Goal: Task Accomplishment & Management: Manage account settings

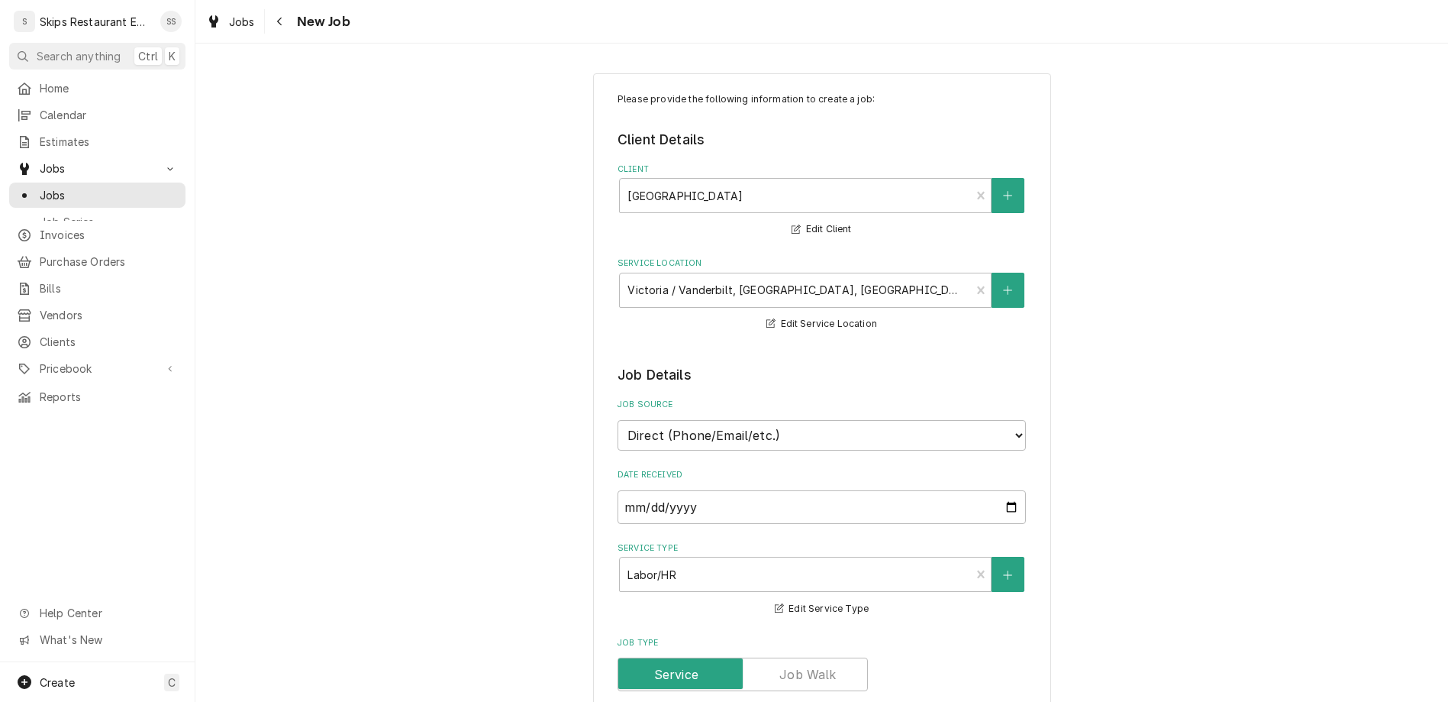
scroll to position [238, 0]
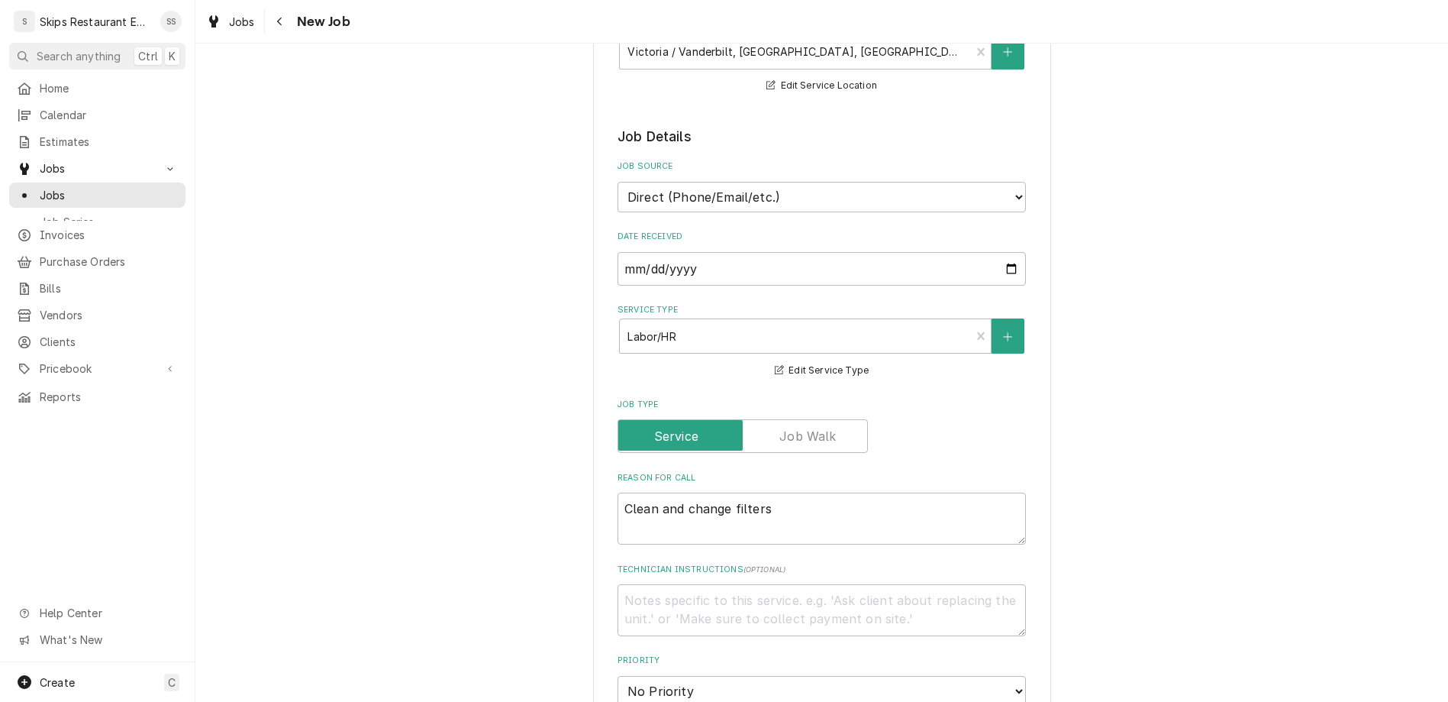
click at [1017, 262] on div "Please provide the following information to create a job: Client Details Client…" at bounding box center [821, 603] width 1253 height 1565
click at [57, 187] on span "Jobs" at bounding box center [109, 195] width 138 height 16
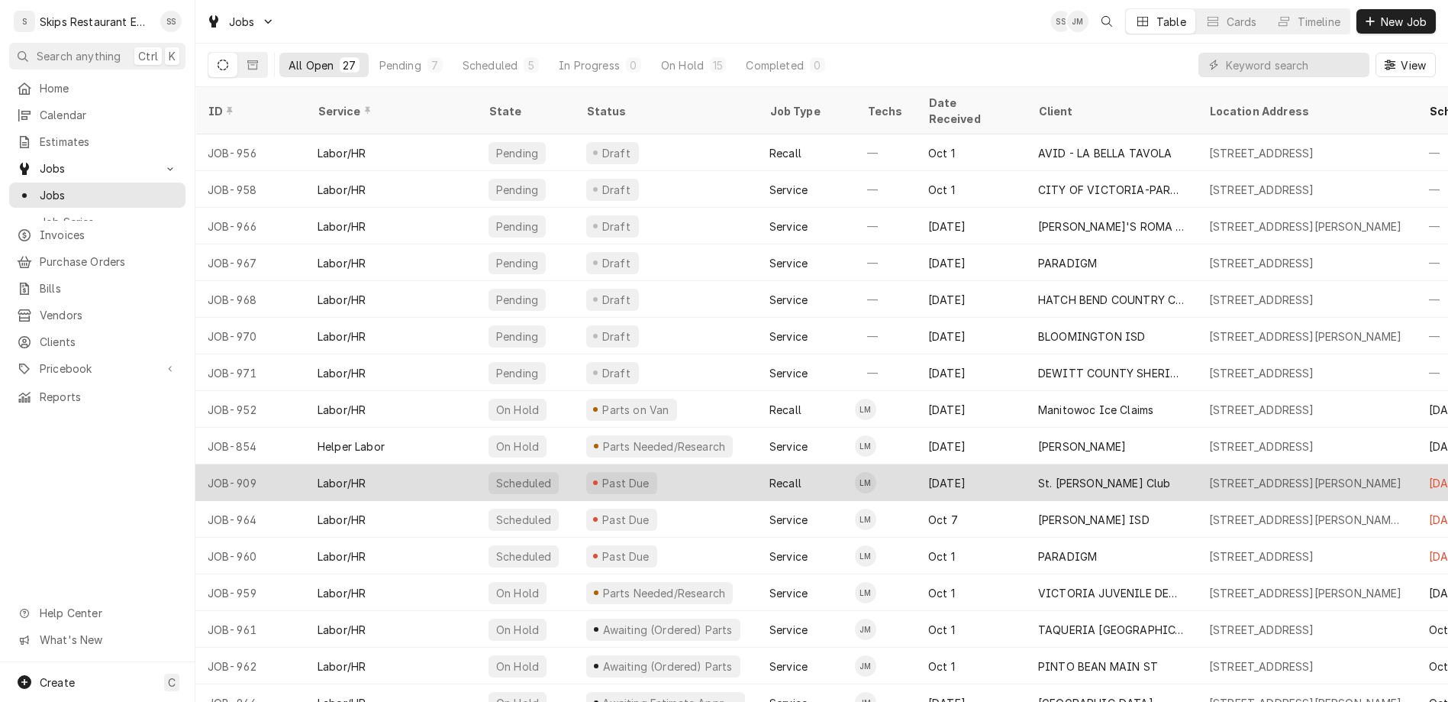
click at [1041, 475] on div "St. Charles Hunt Club" at bounding box center [1104, 483] width 133 height 16
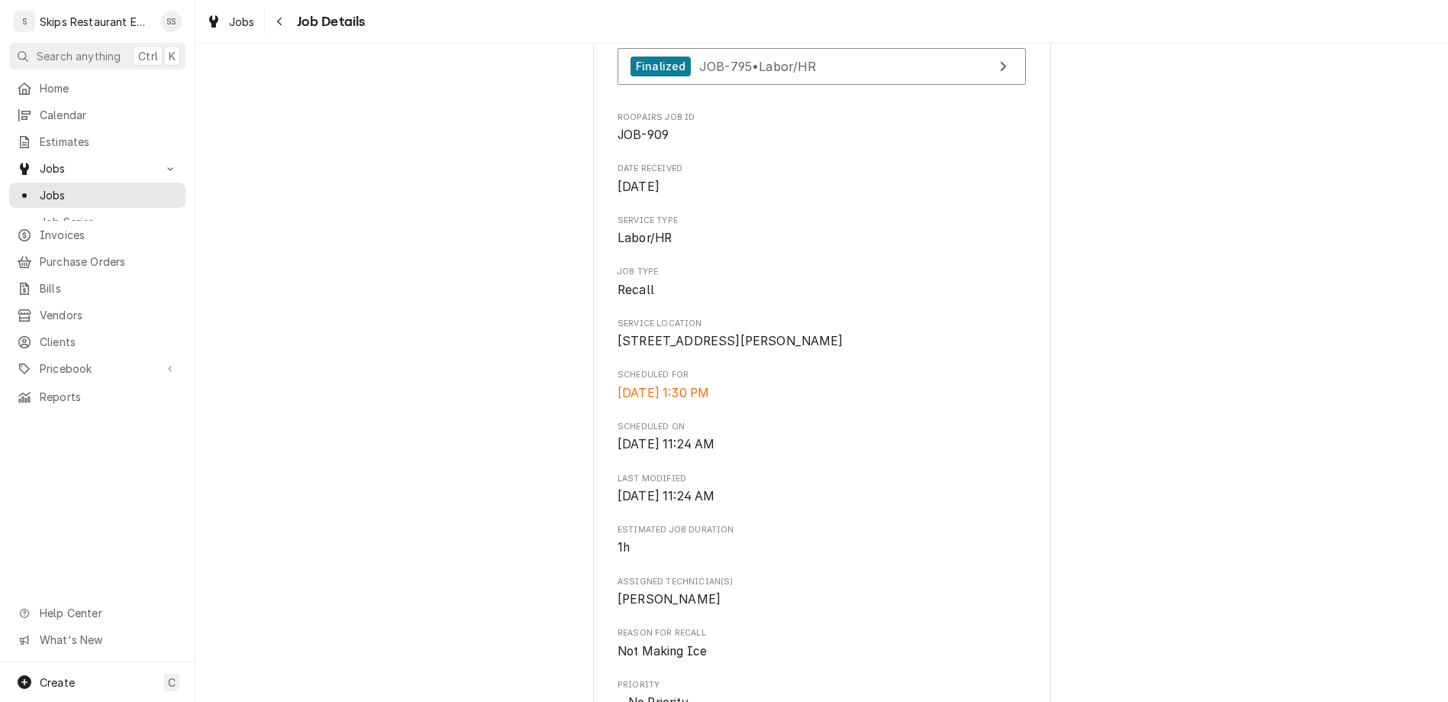
scroll to position [573, 0]
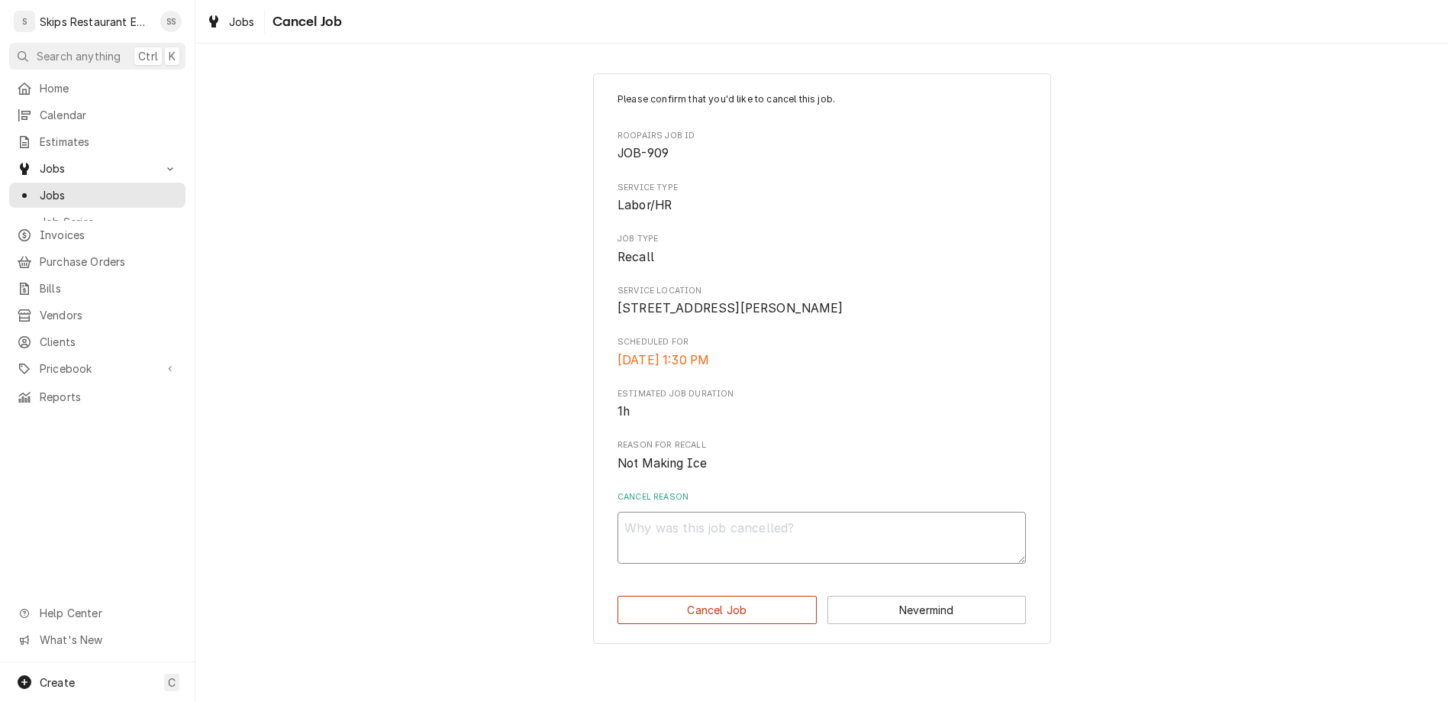
click at [745, 512] on textarea "Cancel Reason" at bounding box center [822, 538] width 408 height 52
type textarea "x"
type textarea "B"
type textarea "x"
type textarea "Bo"
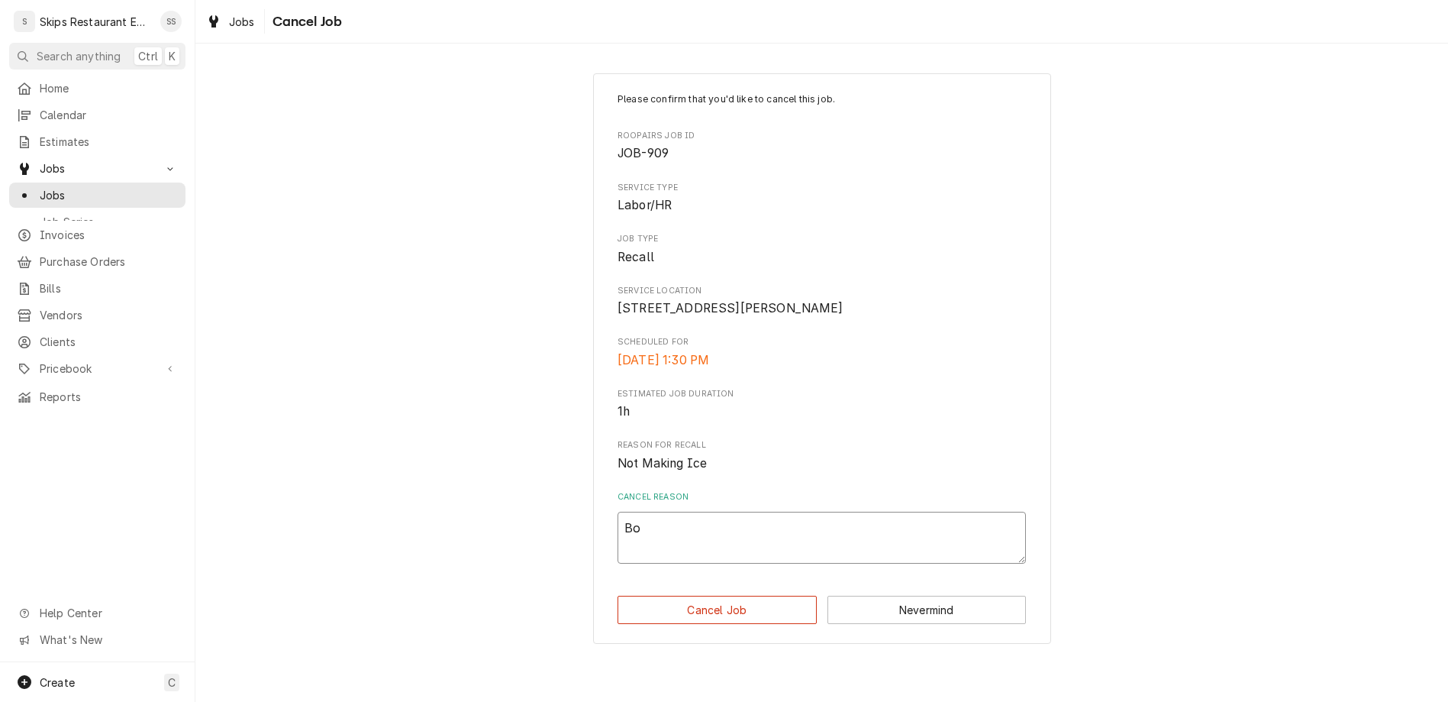
type textarea "x"
type textarea "Bou"
type textarea "x"
type textarea "Boug"
type textarea "x"
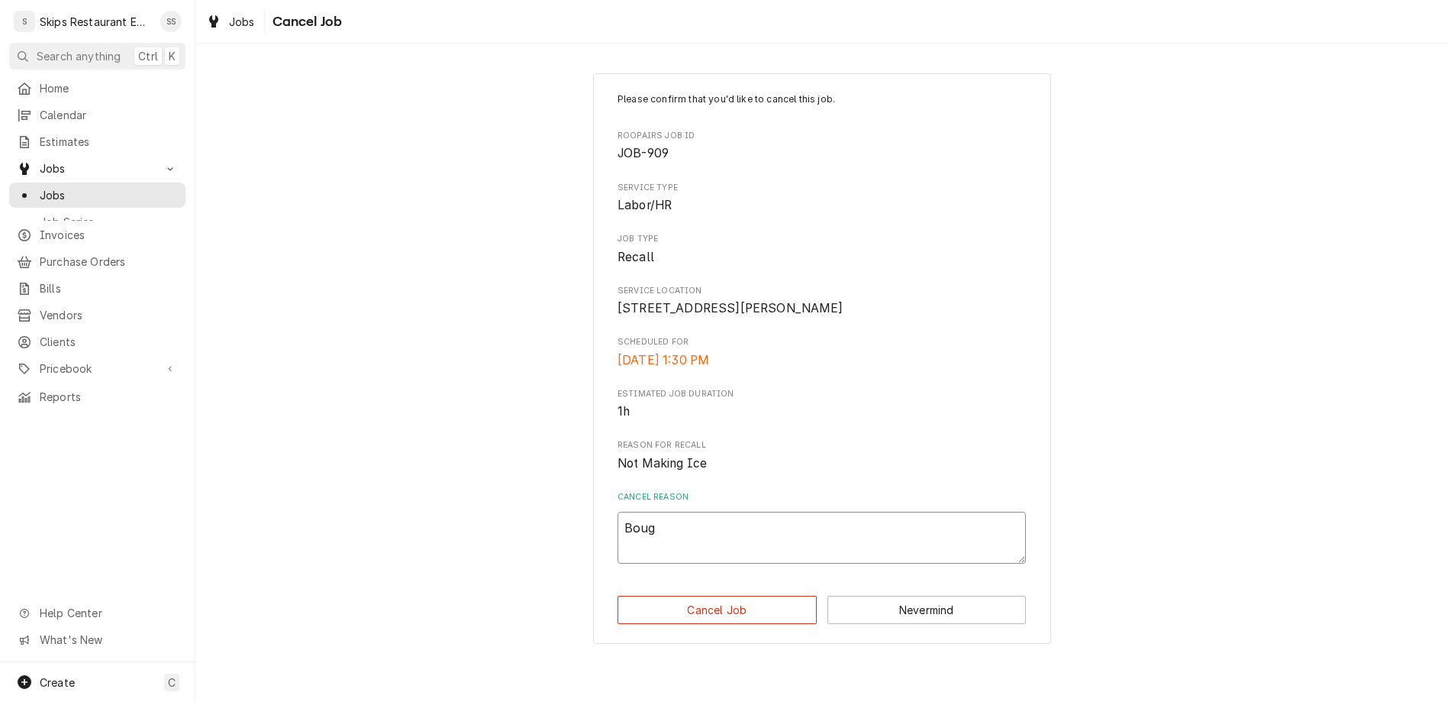
type textarea "Bough"
type textarea "x"
type textarea "Bought"
type textarea "x"
type textarea "Bought"
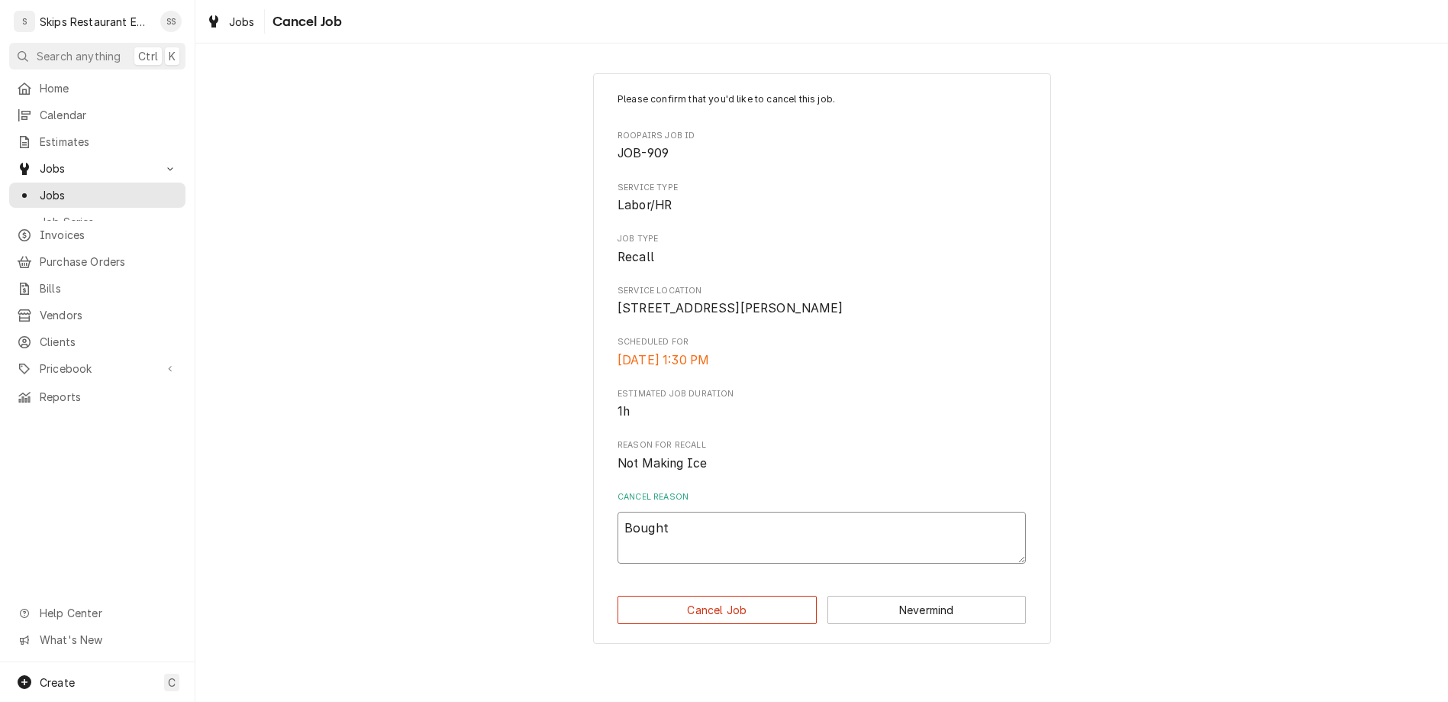
type textarea "x"
type textarea "Bought a"
type textarea "x"
type textarea "Bought a"
type textarea "x"
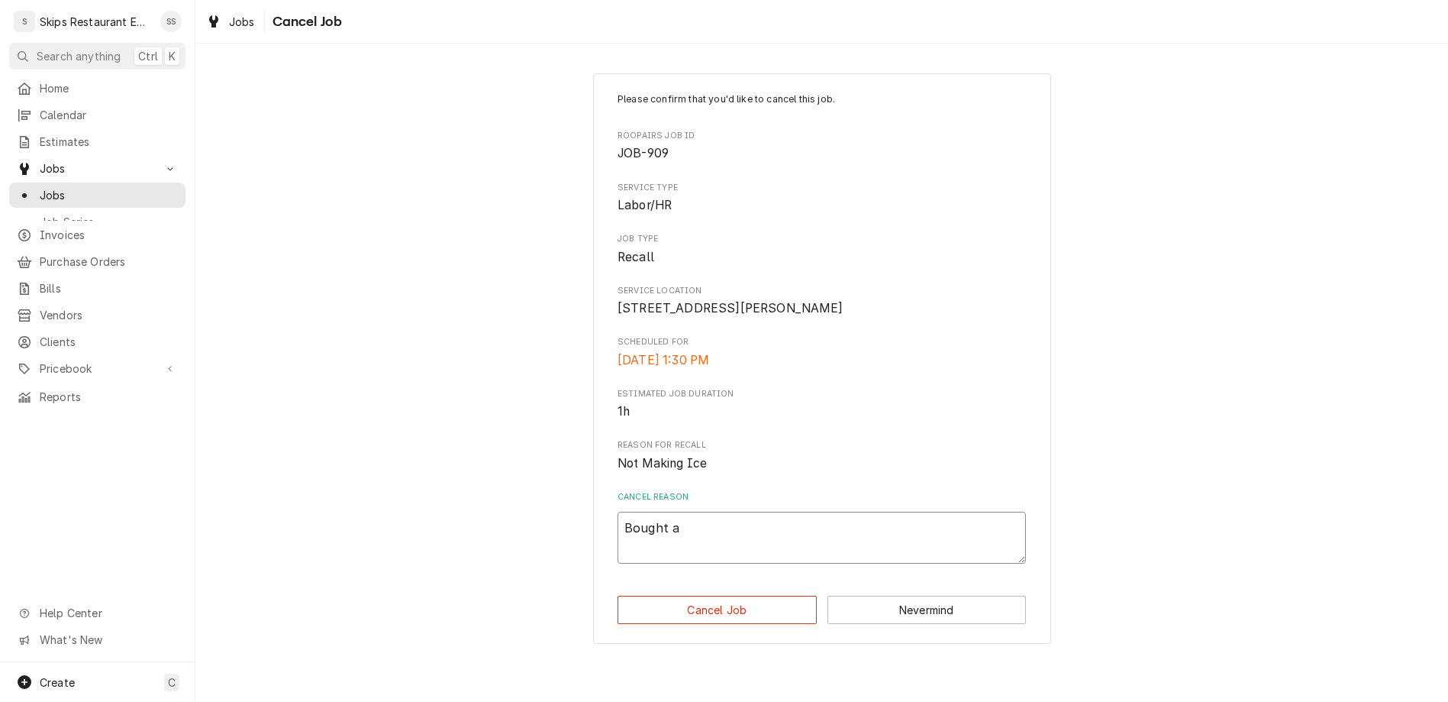
type textarea "Bought a n"
type textarea "x"
type textarea "Bought a ne"
type textarea "x"
type textarea "Bought a new"
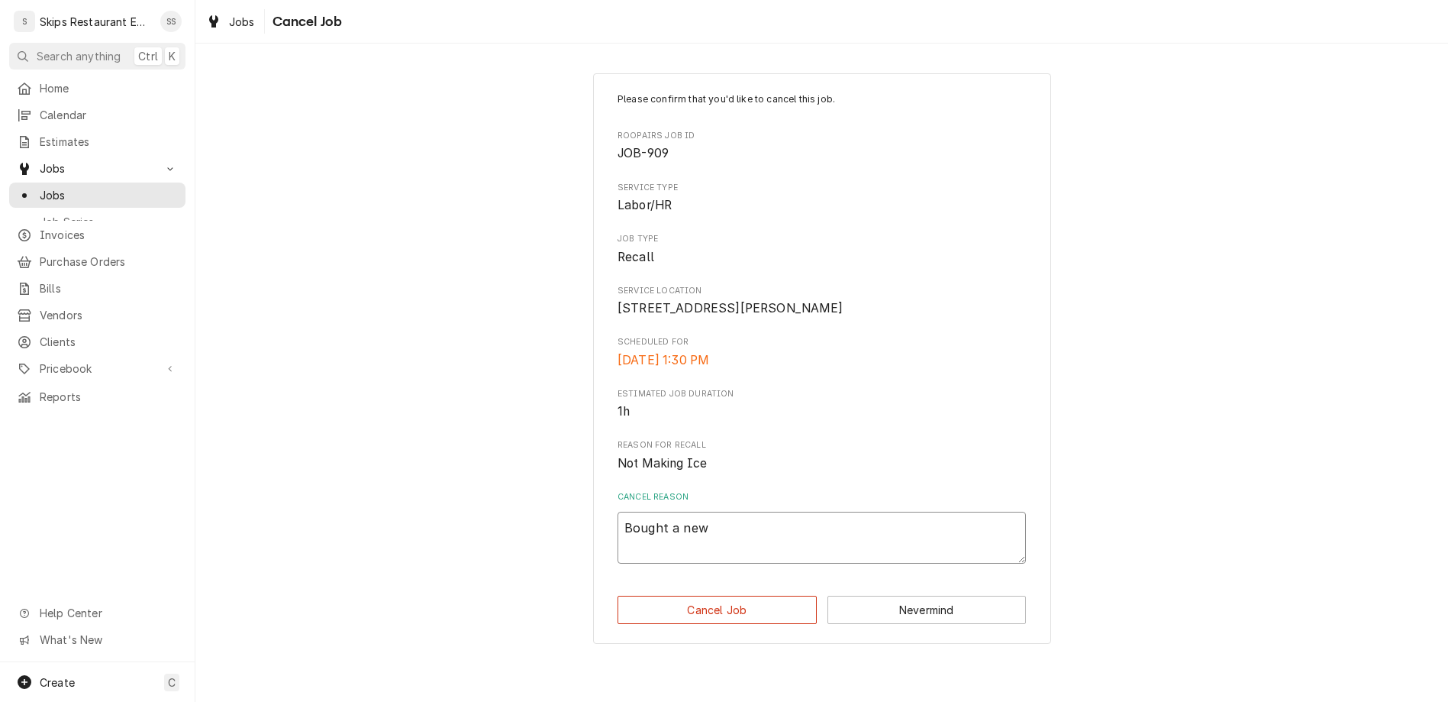
type textarea "x"
type textarea "Bought a new"
type textarea "x"
type textarea "Bought a new m"
type textarea "x"
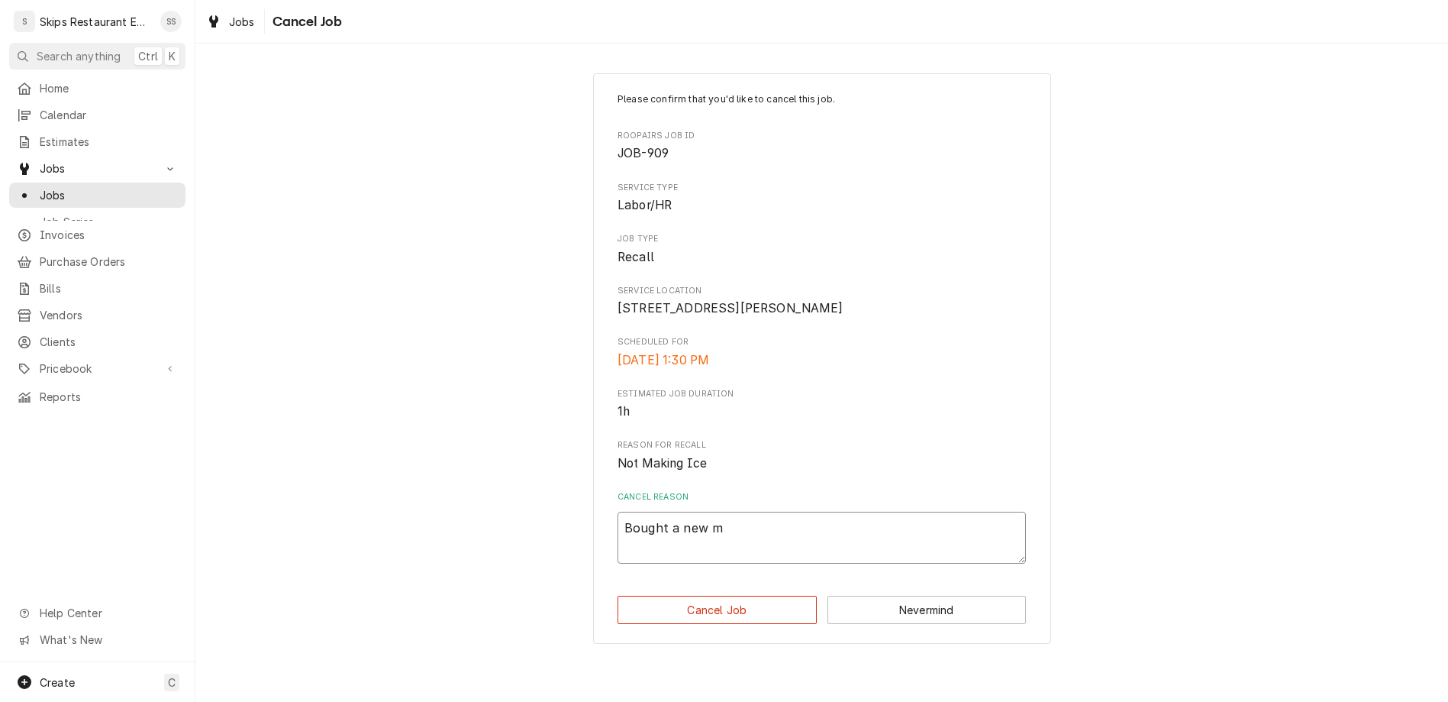
type textarea "Bought a new ma"
type textarea "x"
type textarea "Bought a new mac"
type textarea "x"
type textarea "Bought a new mach"
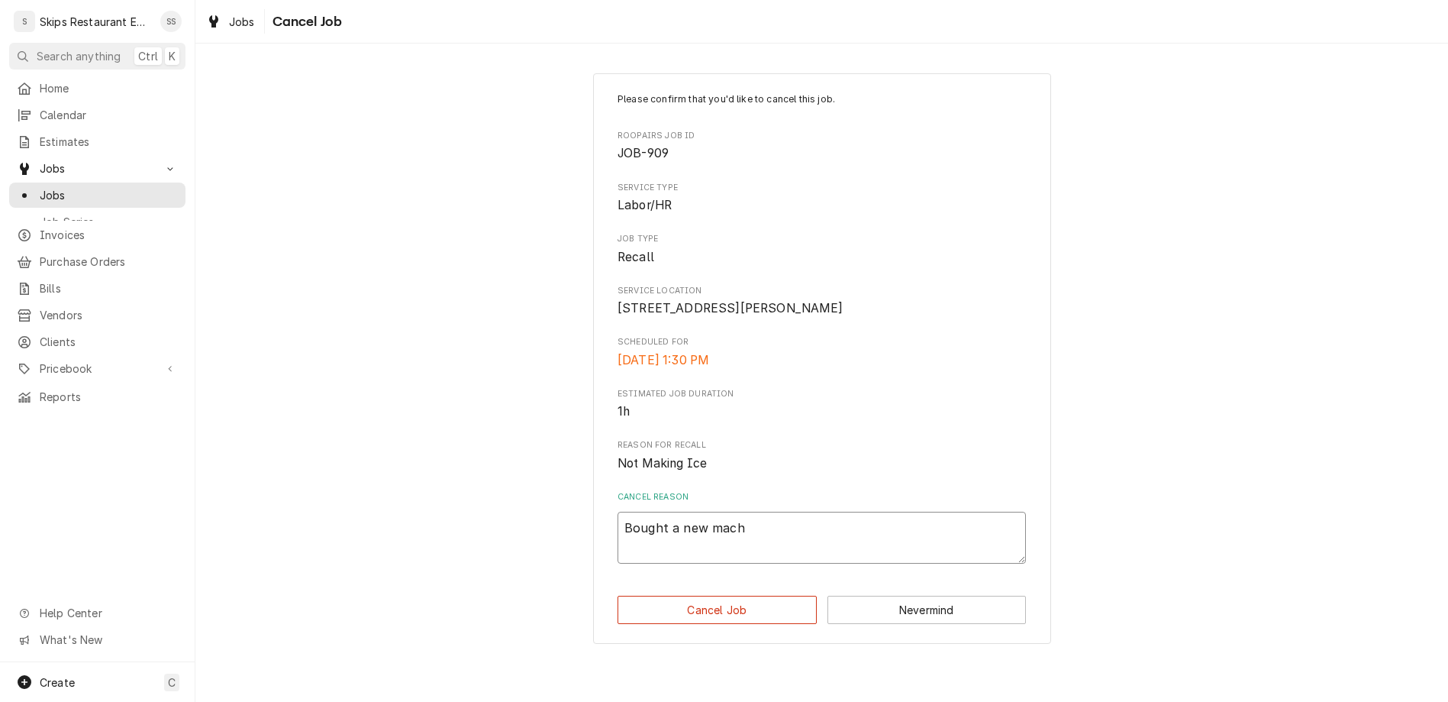
type textarea "x"
type textarea "Bought a new machi"
type textarea "x"
type textarea "Bought a new machin"
type textarea "x"
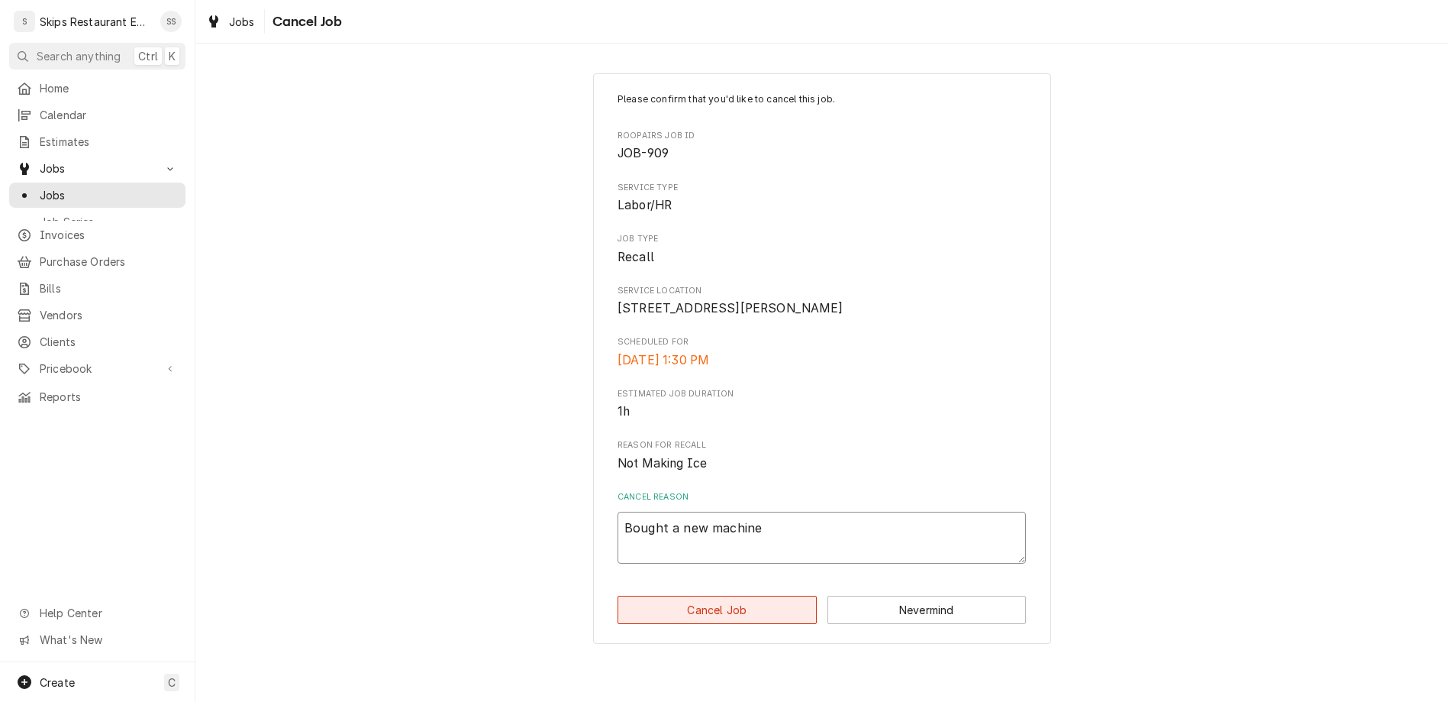
type textarea "Bought a new machine"
click at [728, 596] on button "Cancel Job" at bounding box center [717, 610] width 199 height 28
type textarea "x"
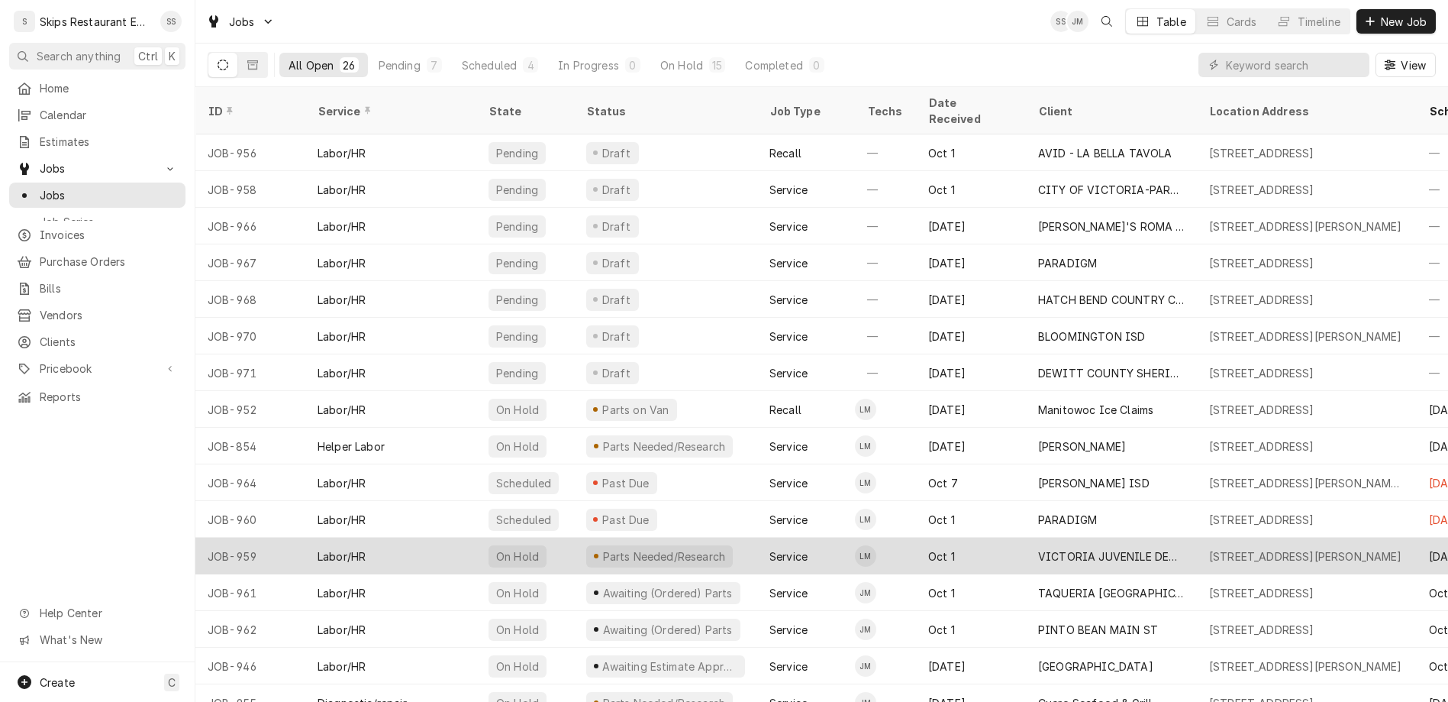
click at [1038, 548] on div "VICTORIA JUVENILE DETENTION CTR" at bounding box center [1111, 556] width 147 height 16
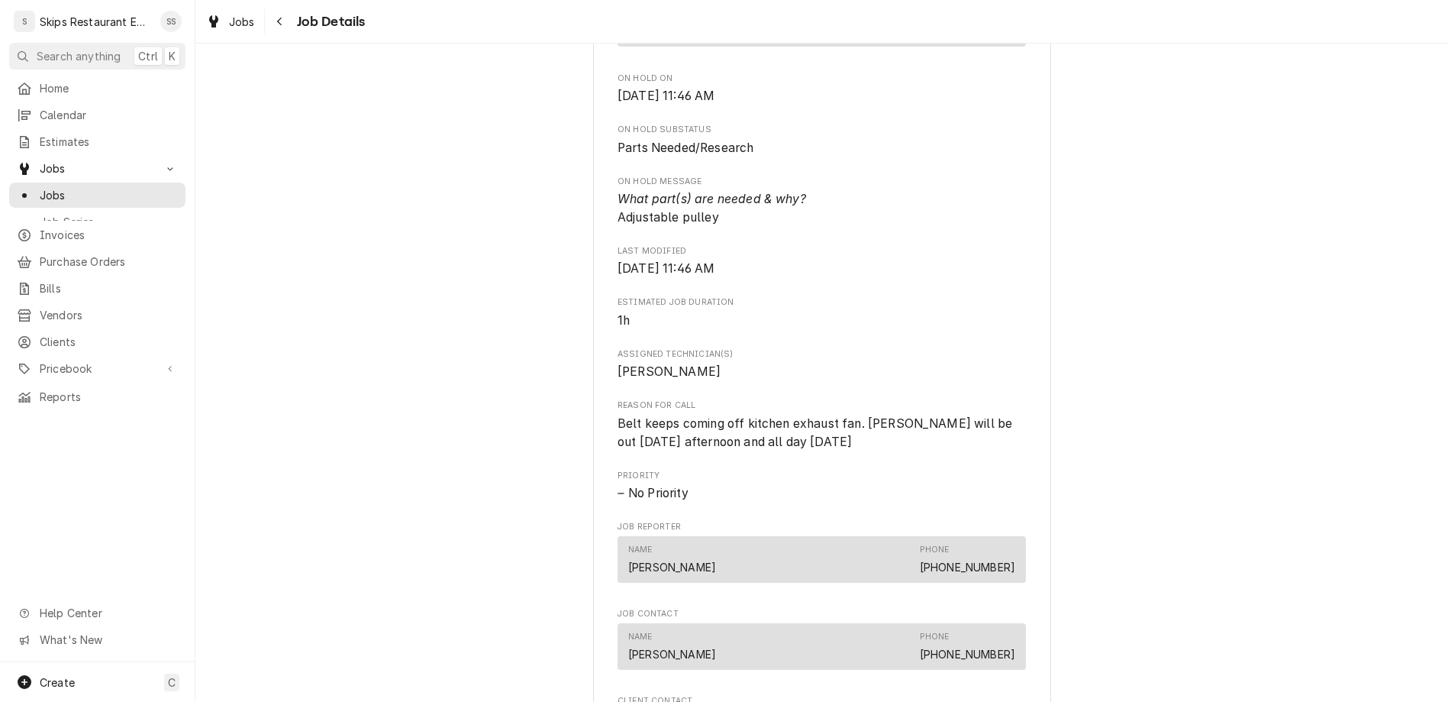
scroll to position [906, 0]
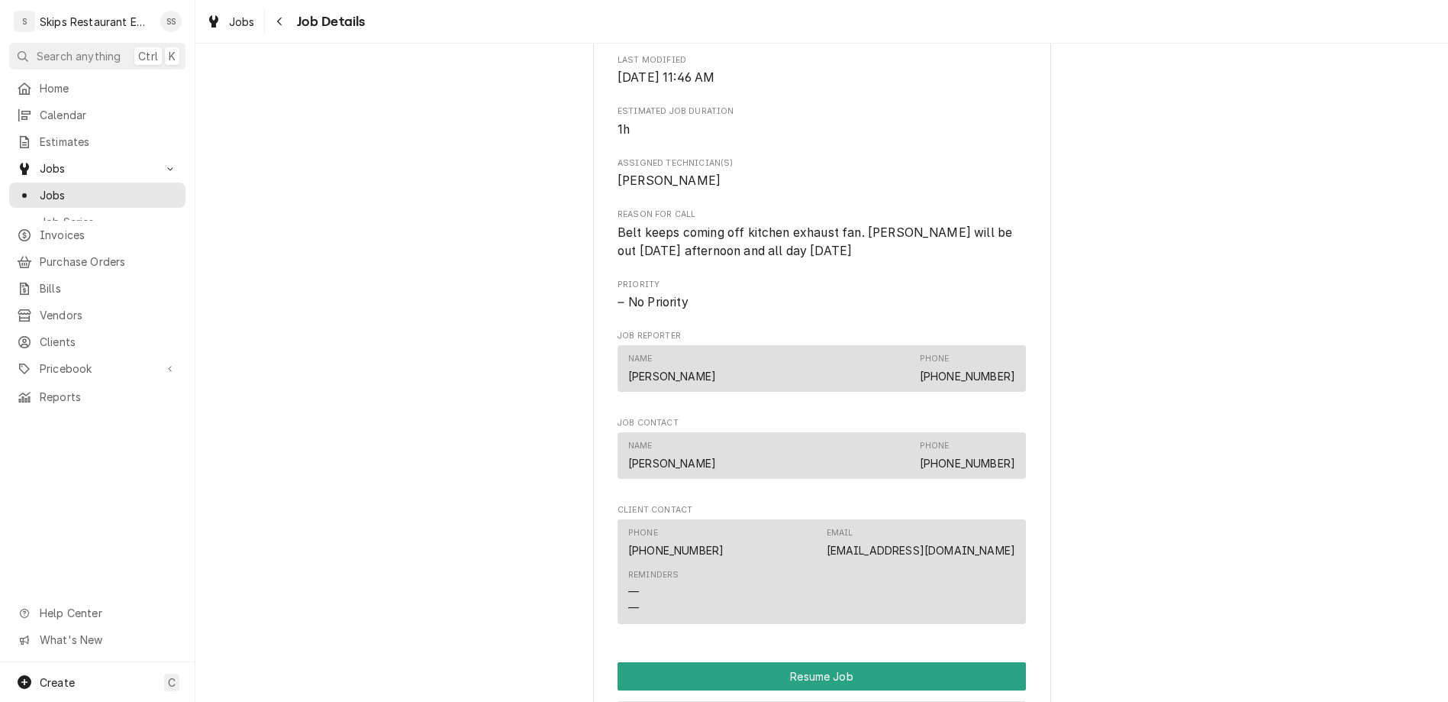
click at [738, 701] on button "Reschedule Job" at bounding box center [822, 715] width 408 height 28
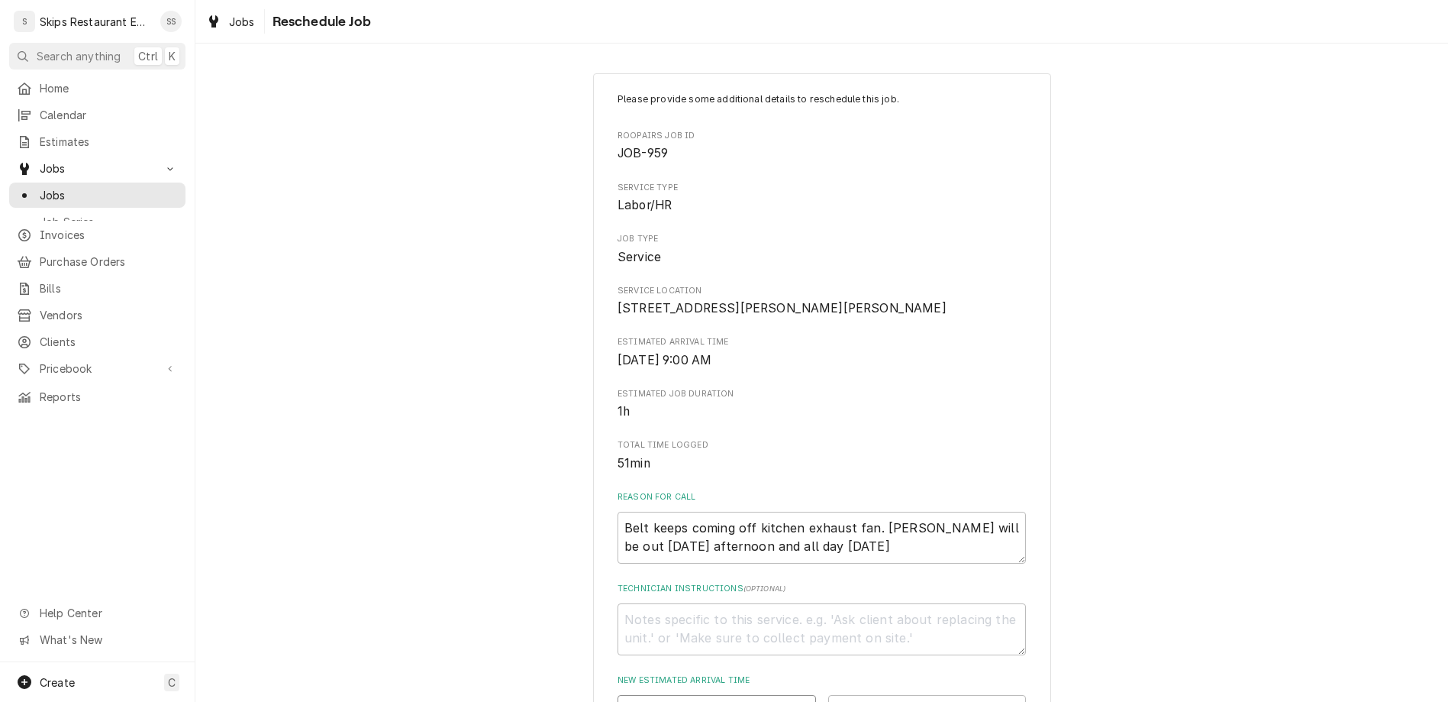
click at [773, 695] on input "Date" at bounding box center [717, 712] width 199 height 34
type input "2025-10-10"
type textarea "x"
click at [828, 695] on select "AM / PM 6:00 AM 6:15 AM 6:30 AM 6:45 AM 7:00 AM 7:15 AM 7:30 AM 7:45 AM 8:00 AM…" at bounding box center [927, 712] width 199 height 34
select select "09:30:00"
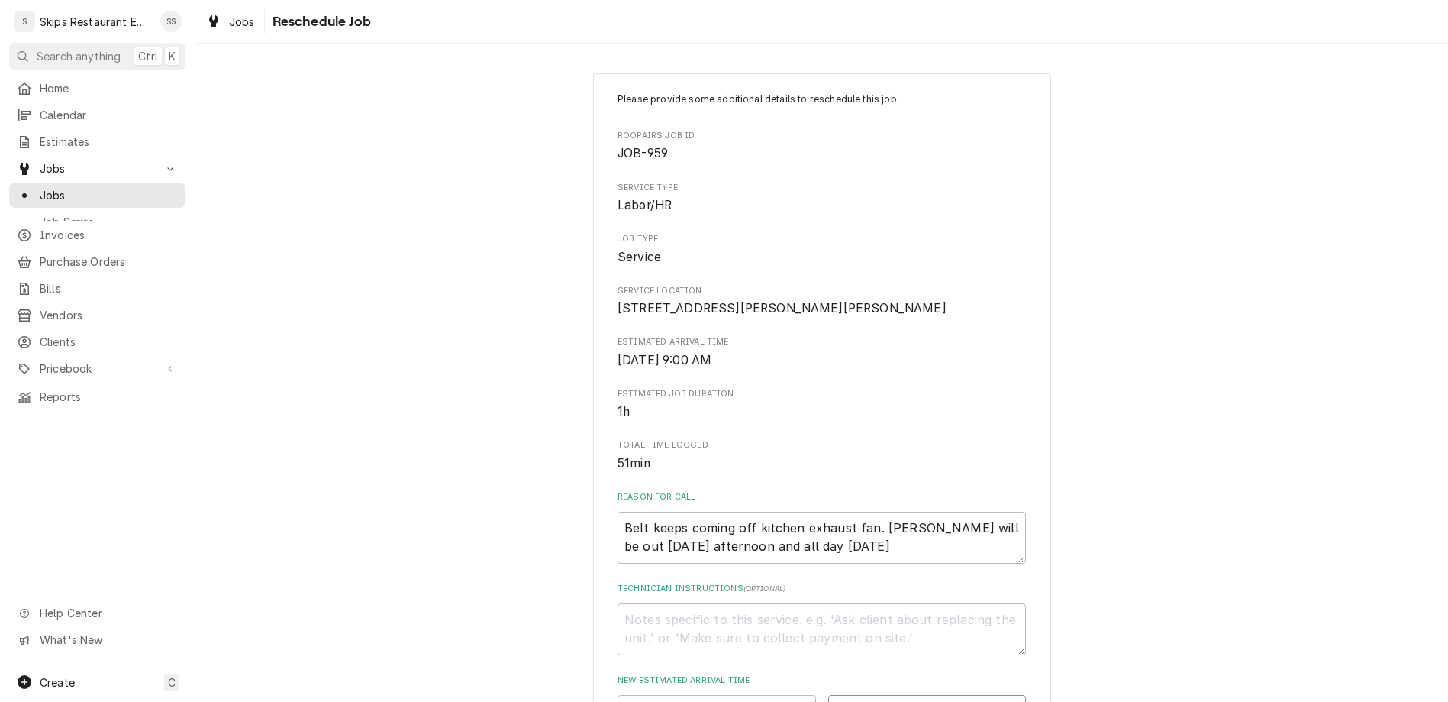
click option "9:30 AM" at bounding box center [0, 0] width 0 height 0
type textarea "x"
type input "2"
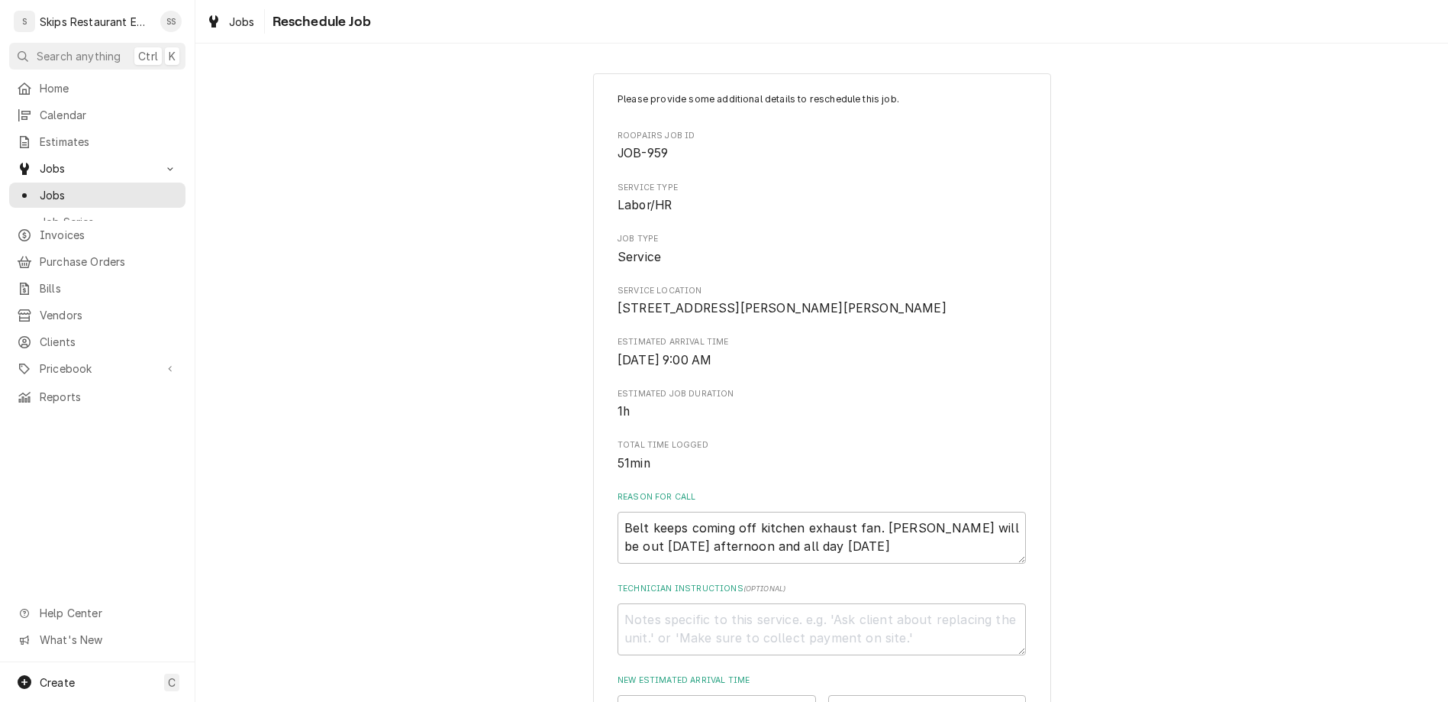
scroll to position [146, 0]
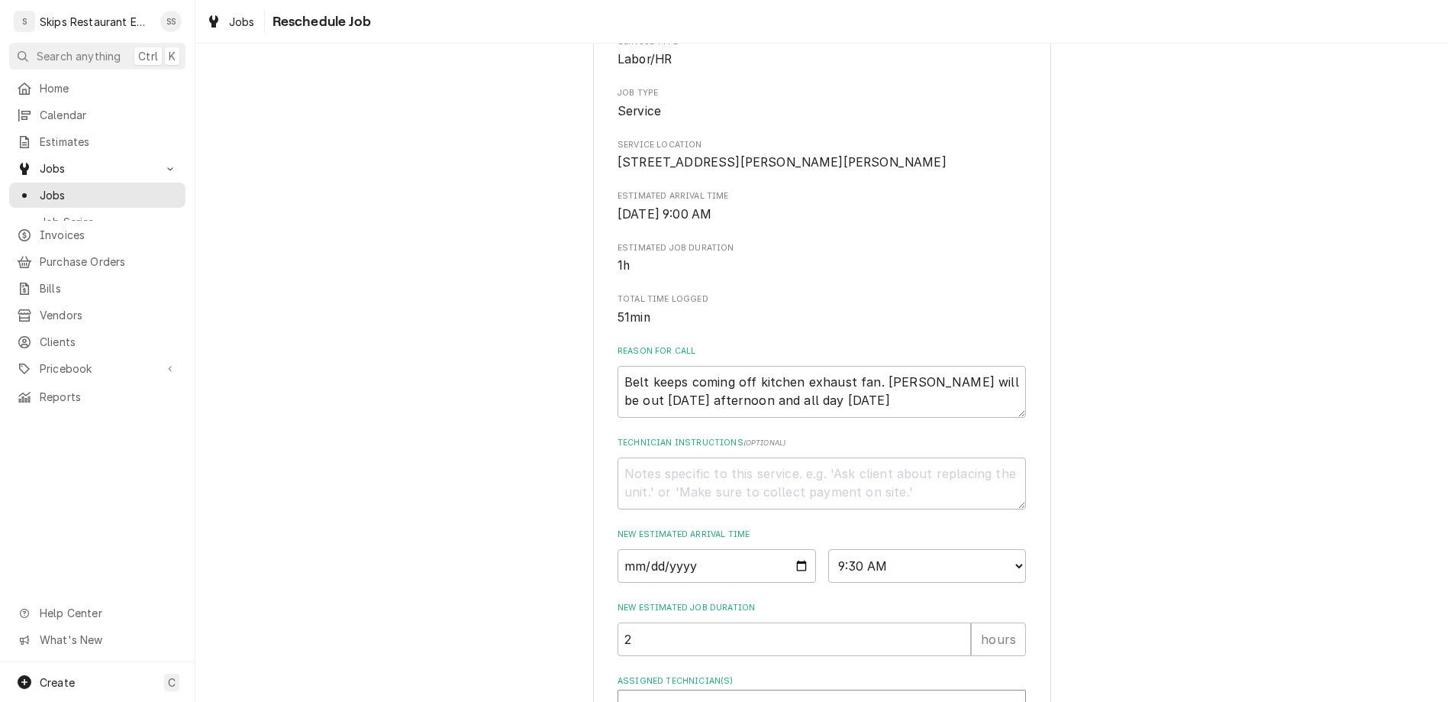
type textarea "x"
type textarea "P"
type textarea "x"
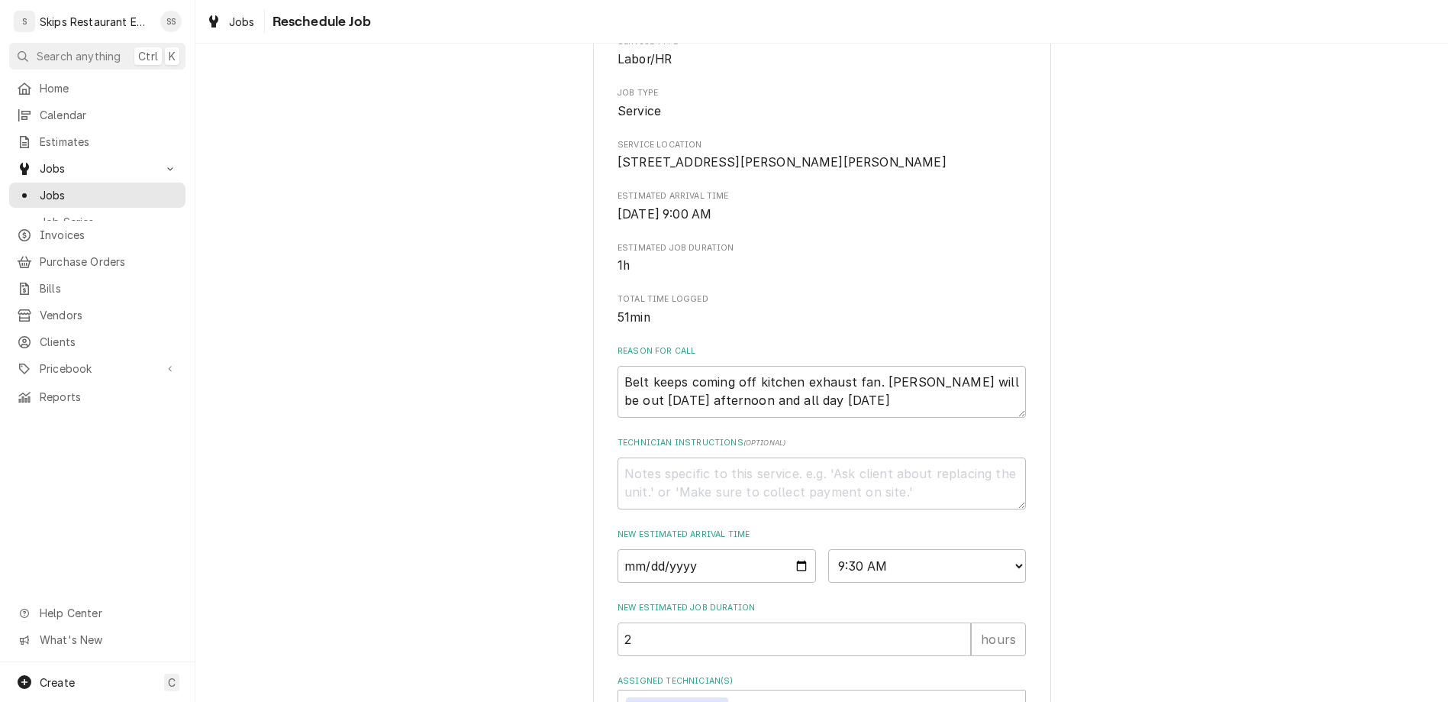
type textarea "Pa"
type textarea "x"
type textarea "Par"
type textarea "x"
type textarea "Part"
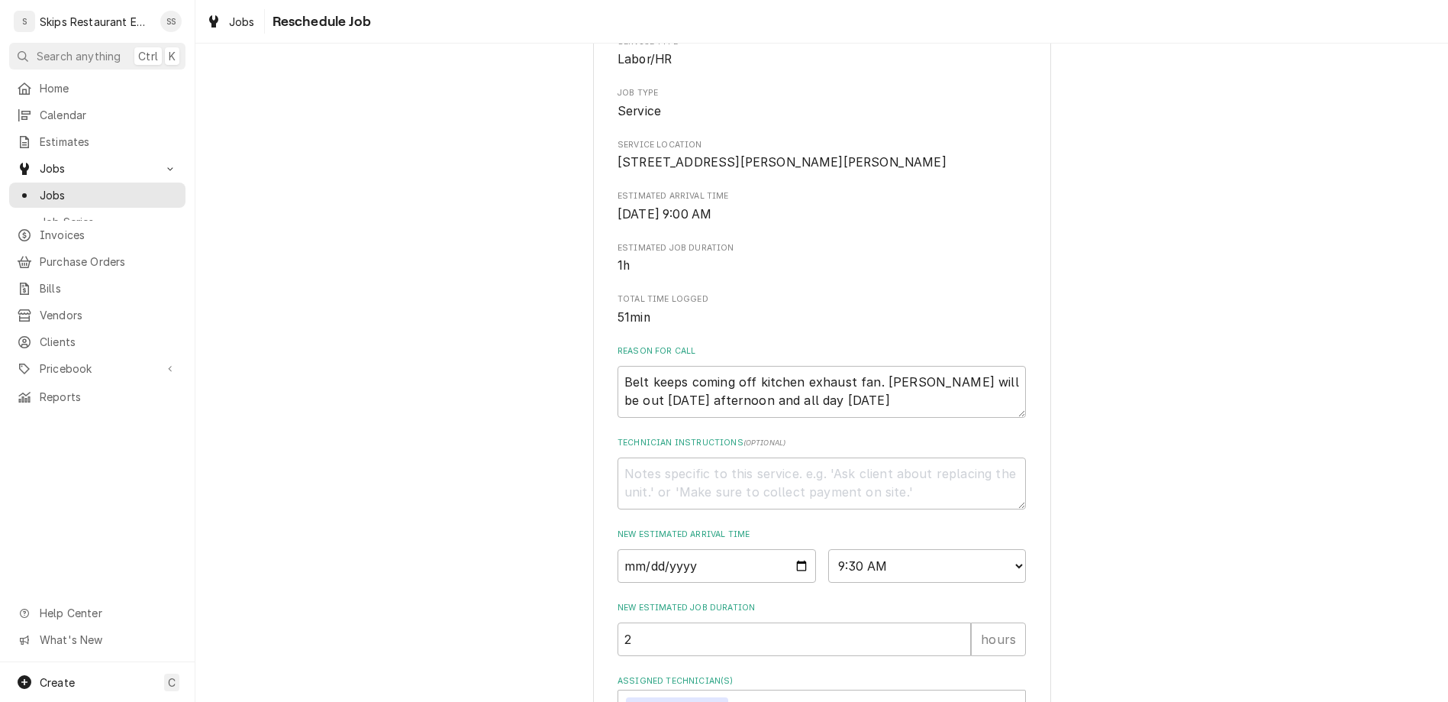
type textarea "x"
type textarea "Part"
type textarea "x"
type textarea "Part R"
type textarea "x"
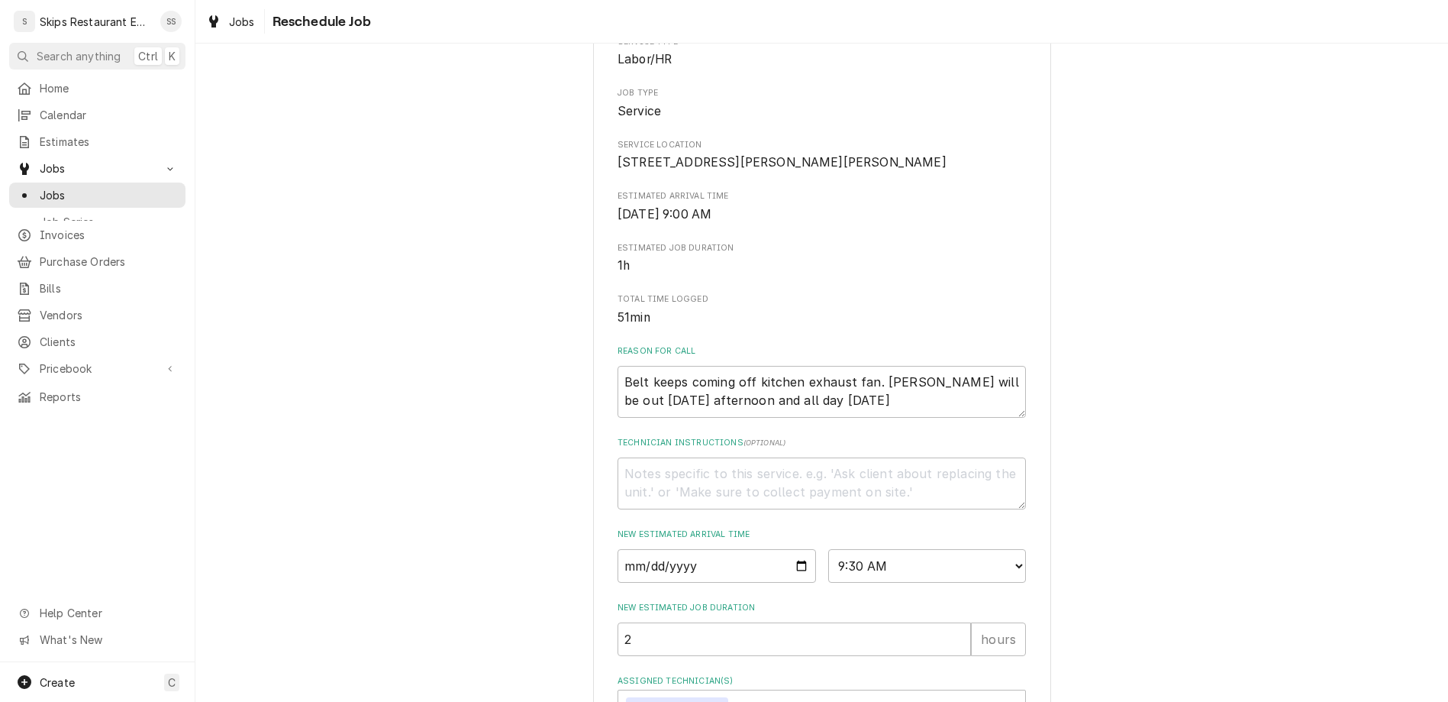
type textarea "Part Re"
type textarea "x"
type textarea "Part Ree"
type textarea "x"
type textarea "Part Reei"
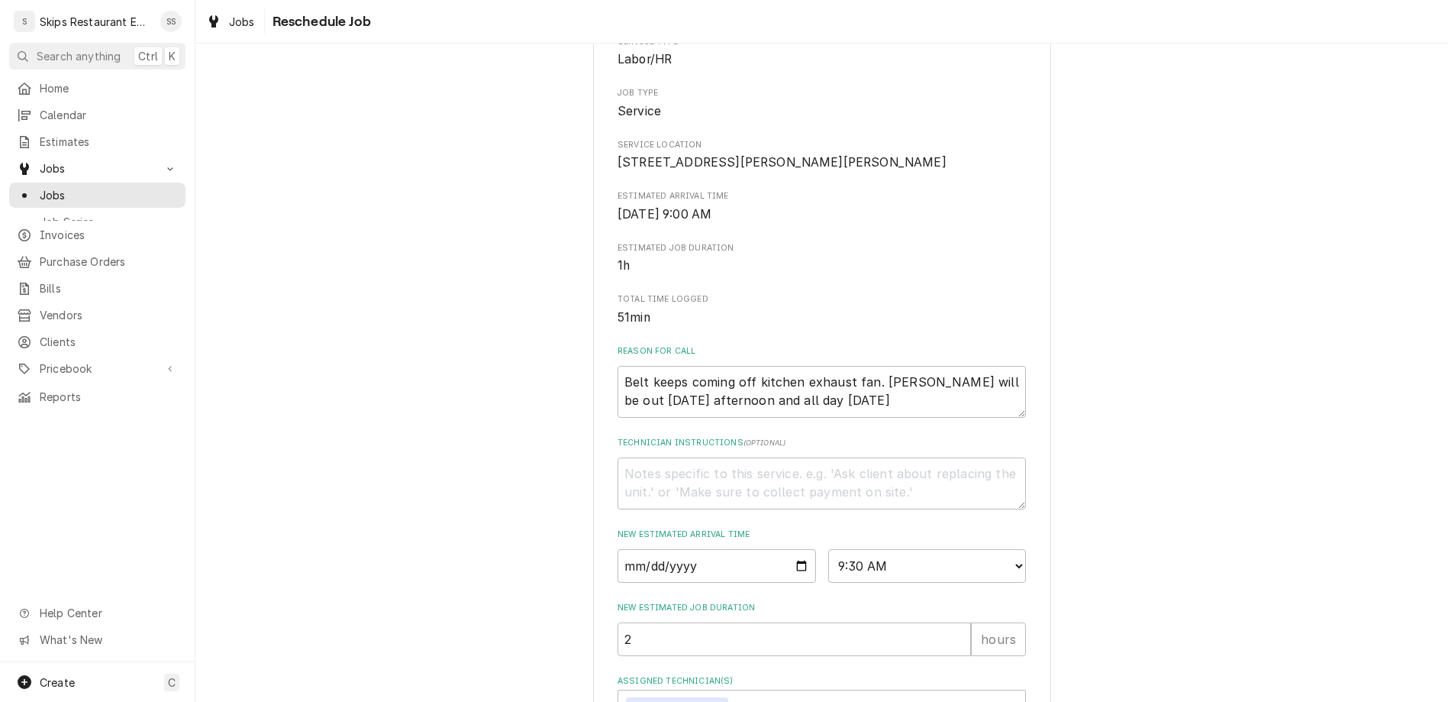
type textarea "x"
type textarea "Part Reeiv"
type textarea "x"
type textarea "Part Reeive"
type textarea "x"
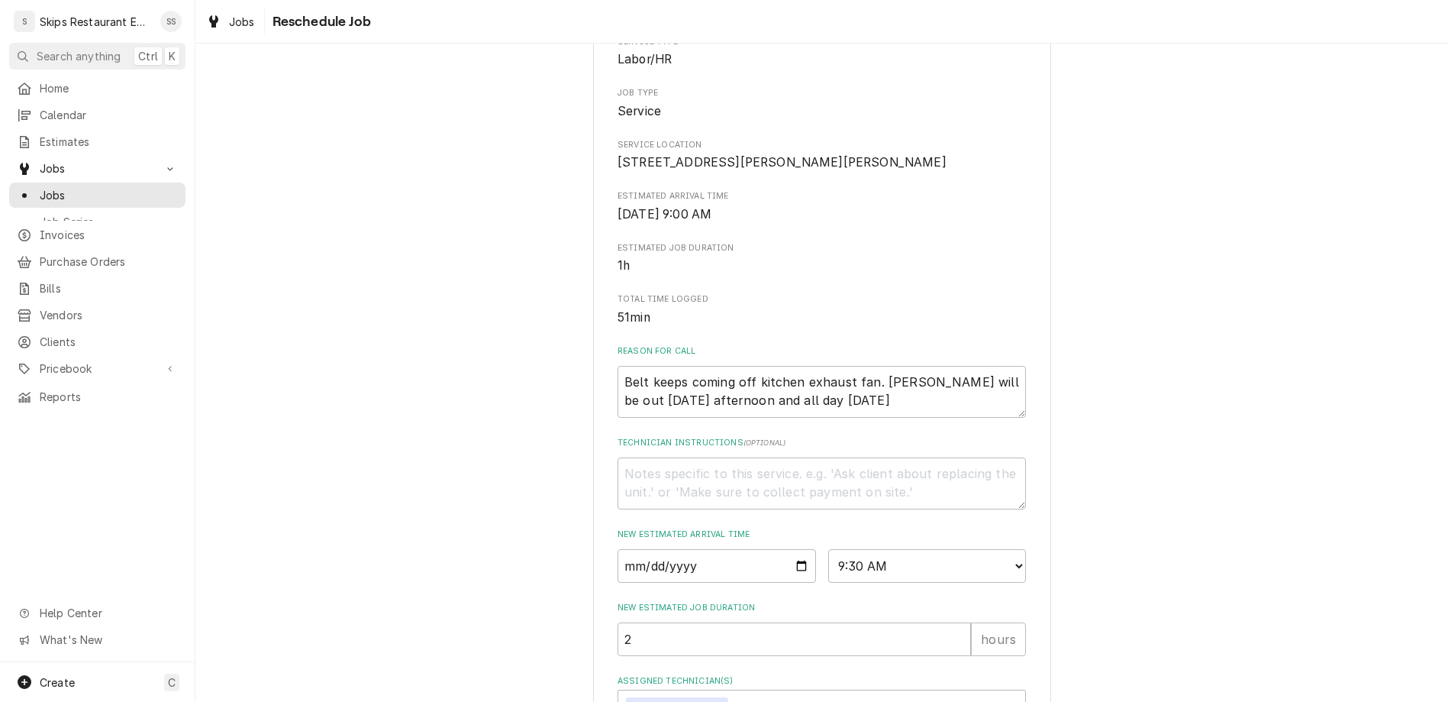
type textarea "Part Reeived"
type textarea "x"
type textarea "Part Received"
type textarea "x"
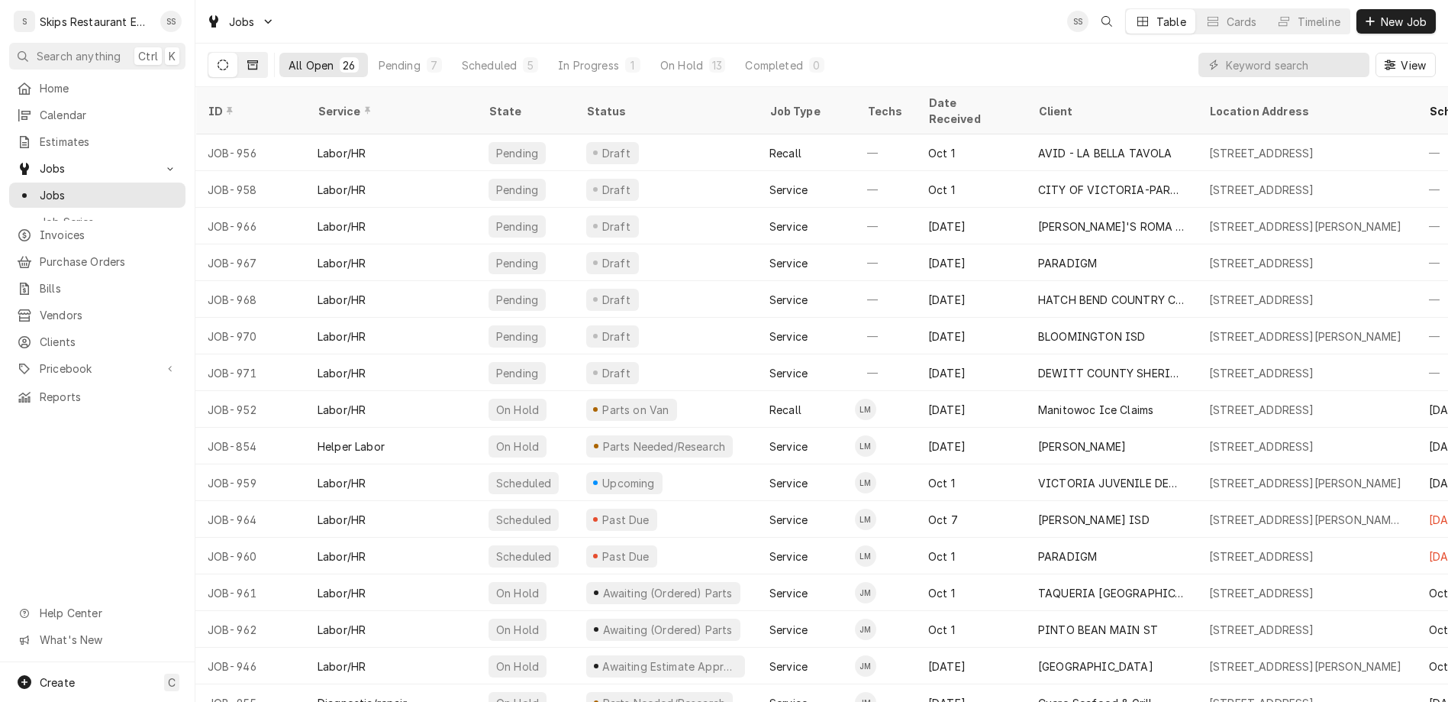
click at [247, 60] on icon "Dynamic Content Wrapper" at bounding box center [252, 65] width 11 height 11
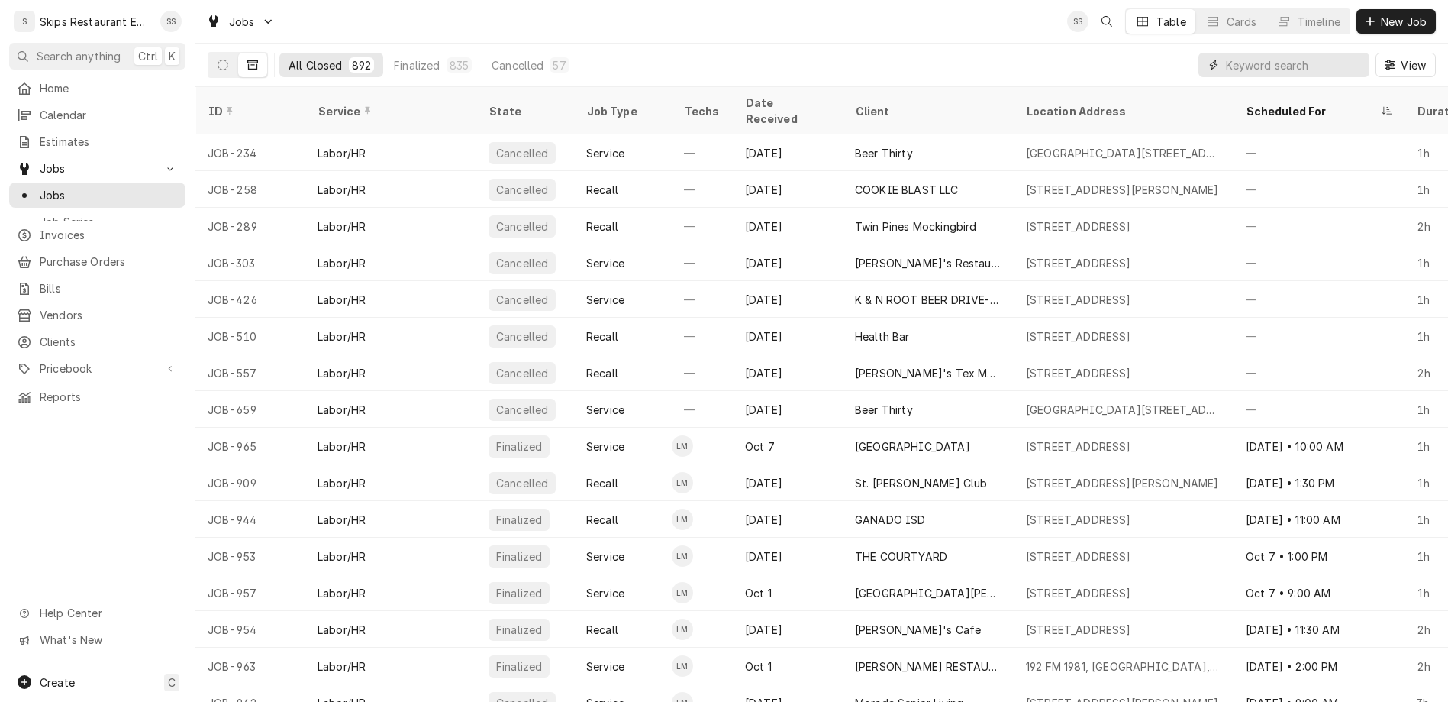
click at [1297, 53] on input "Dynamic Content Wrapper" at bounding box center [1294, 65] width 136 height 24
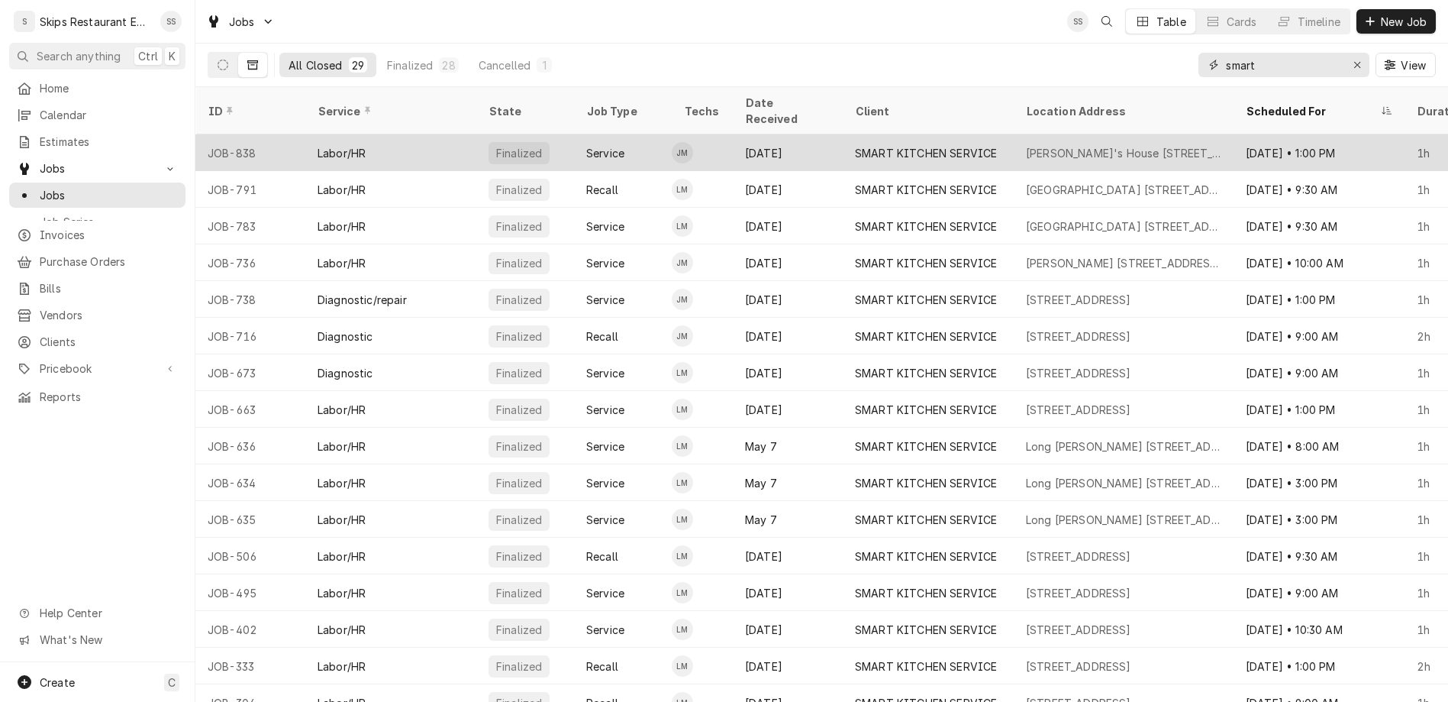
type input "smart"
click at [870, 145] on div "SMART KITCHEN SERVICE" at bounding box center [926, 153] width 142 height 16
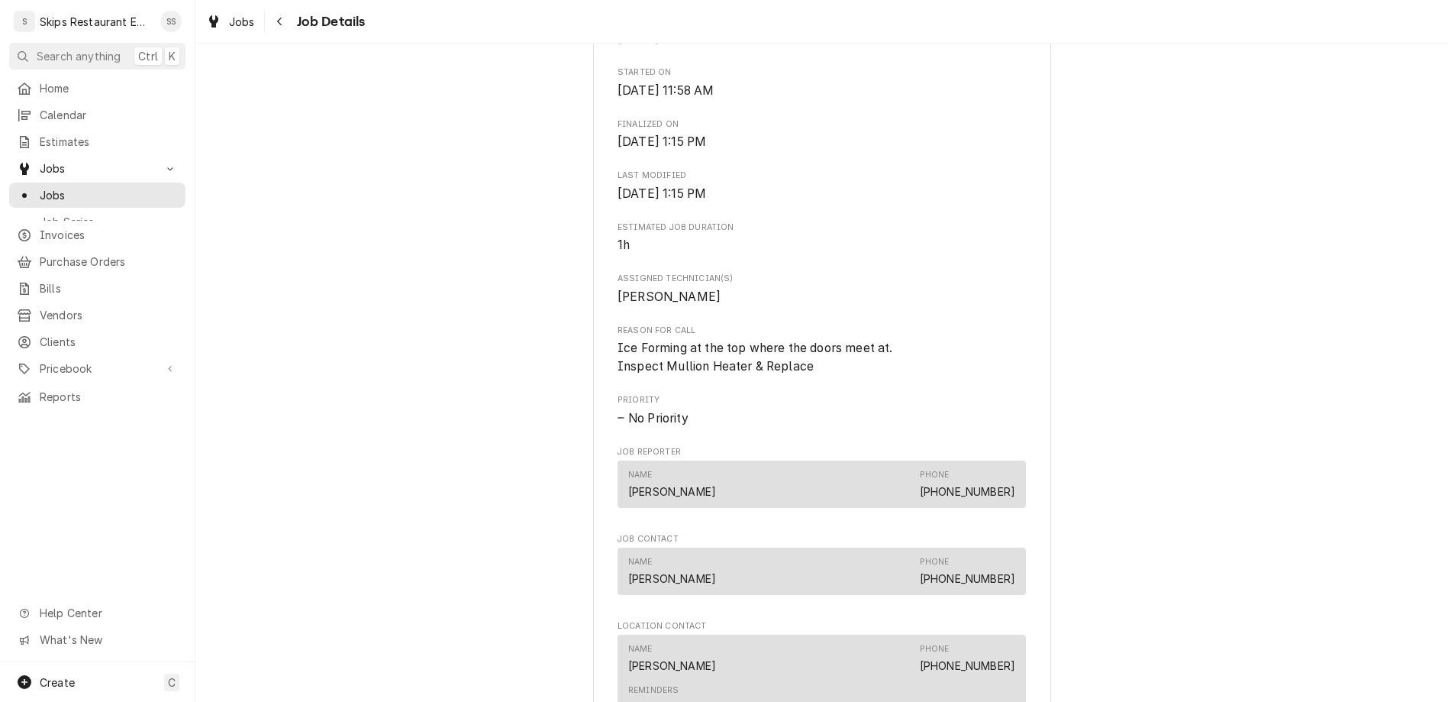
scroll to position [655, 0]
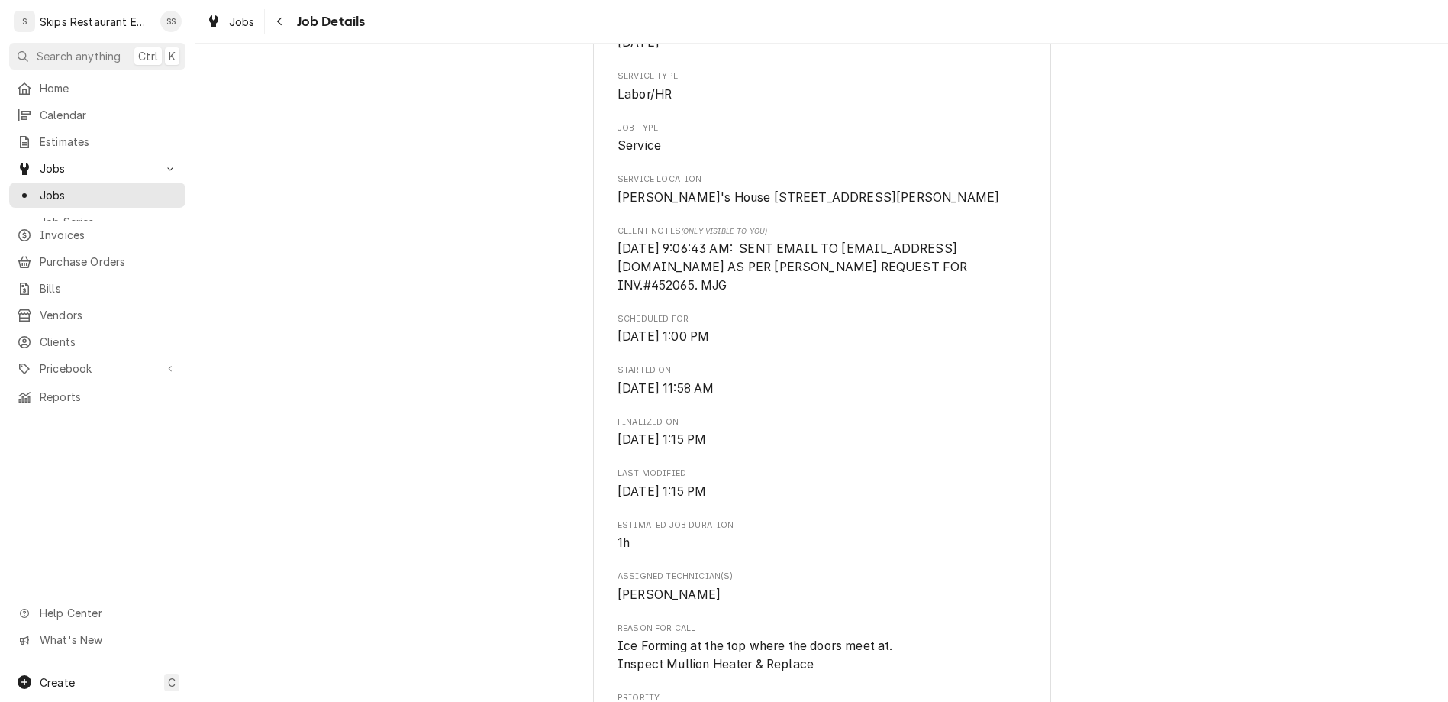
scroll to position [0, 0]
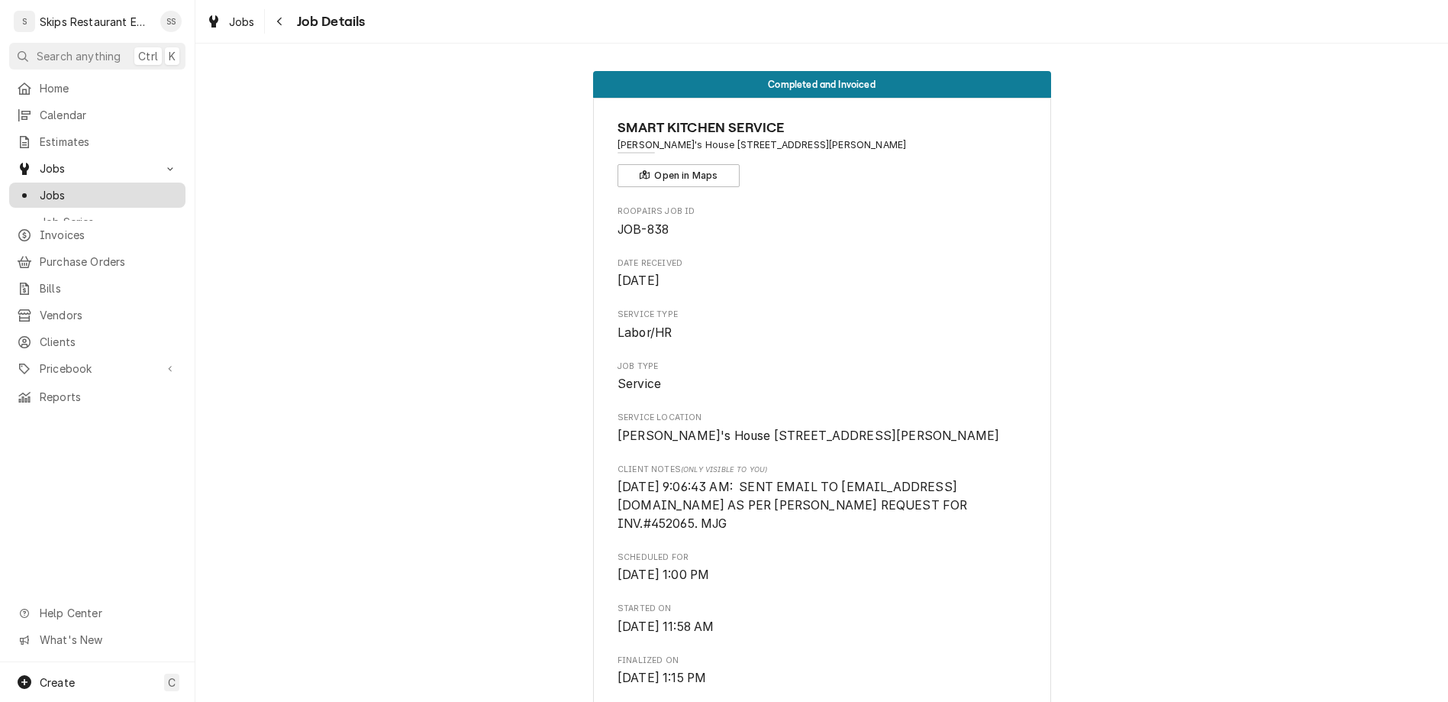
click at [48, 187] on span "Jobs" at bounding box center [109, 195] width 138 height 16
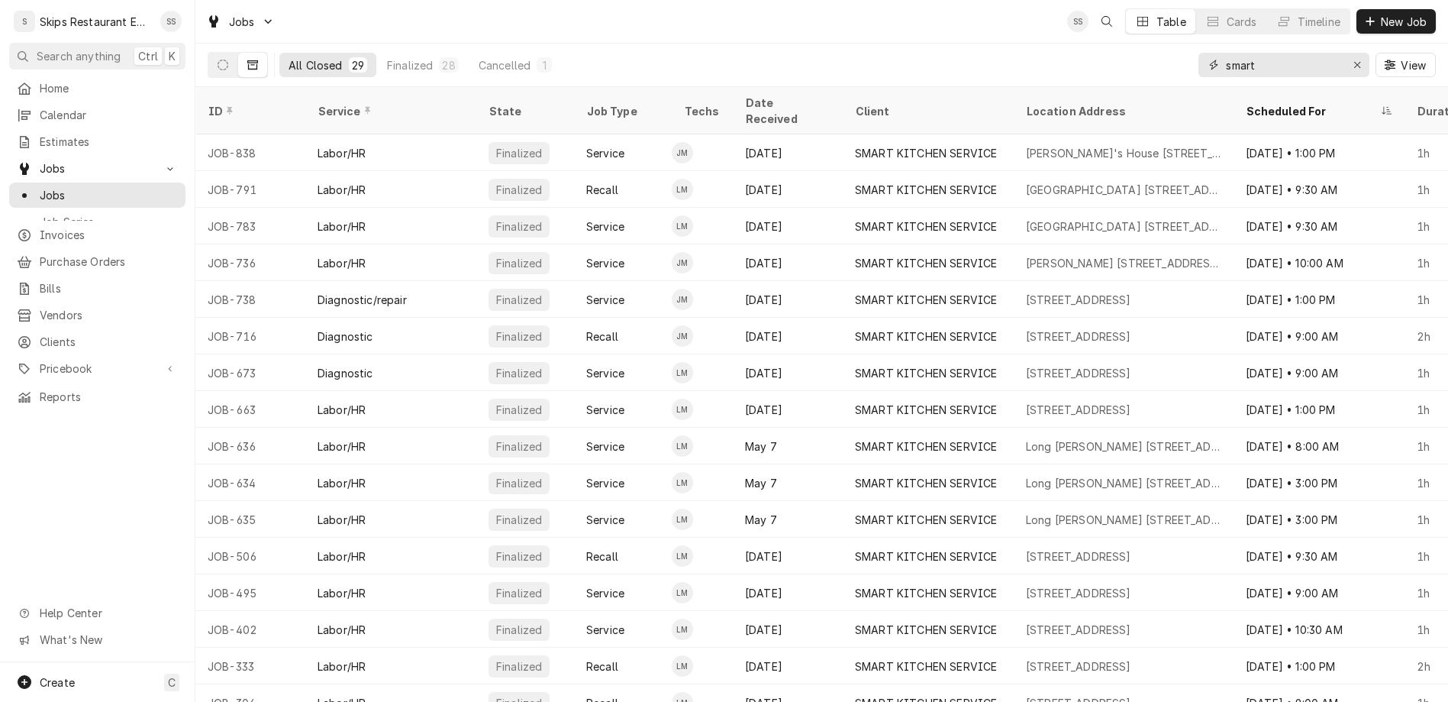
drag, startPoint x: 1313, startPoint y: 46, endPoint x: 1218, endPoint y: 47, distance: 95.4
click at [1226, 53] on input "smart" at bounding box center [1283, 65] width 115 height 24
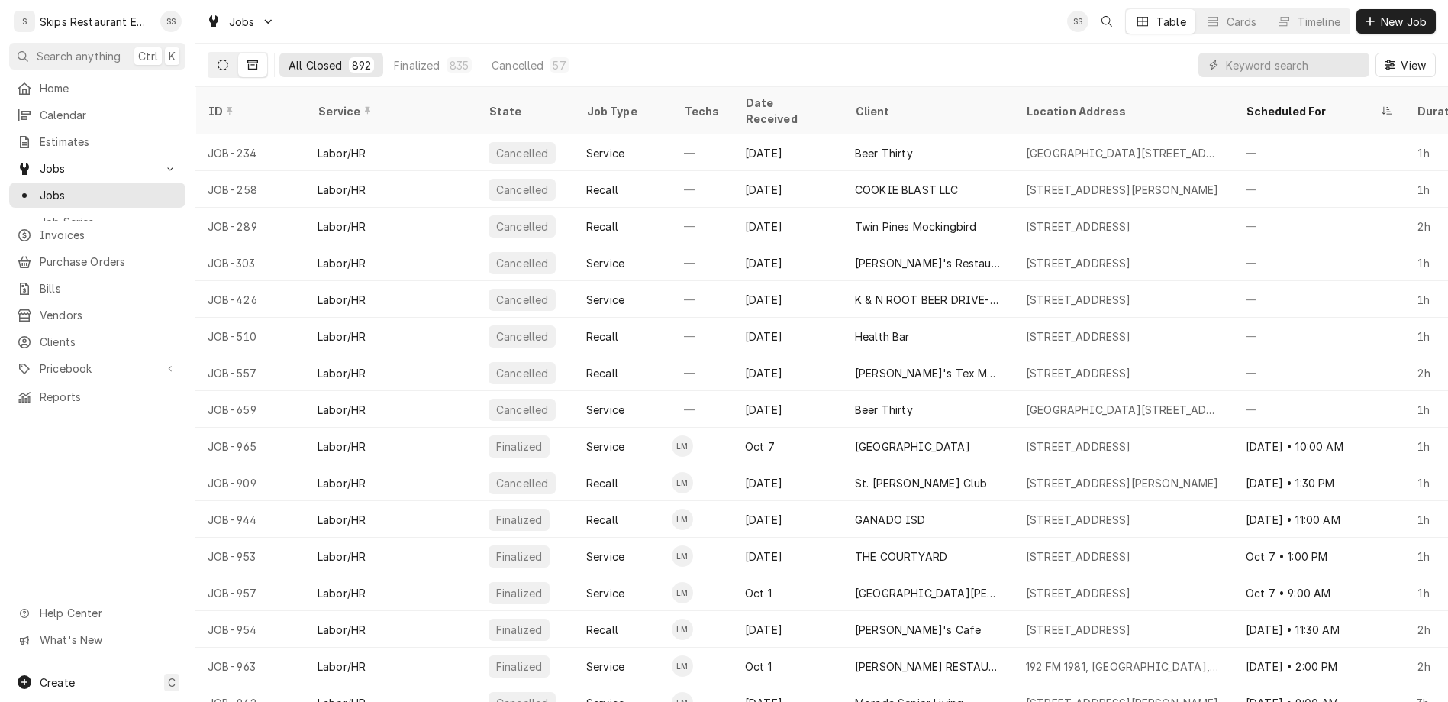
click at [218, 60] on icon "Dynamic Content Wrapper" at bounding box center [223, 65] width 11 height 11
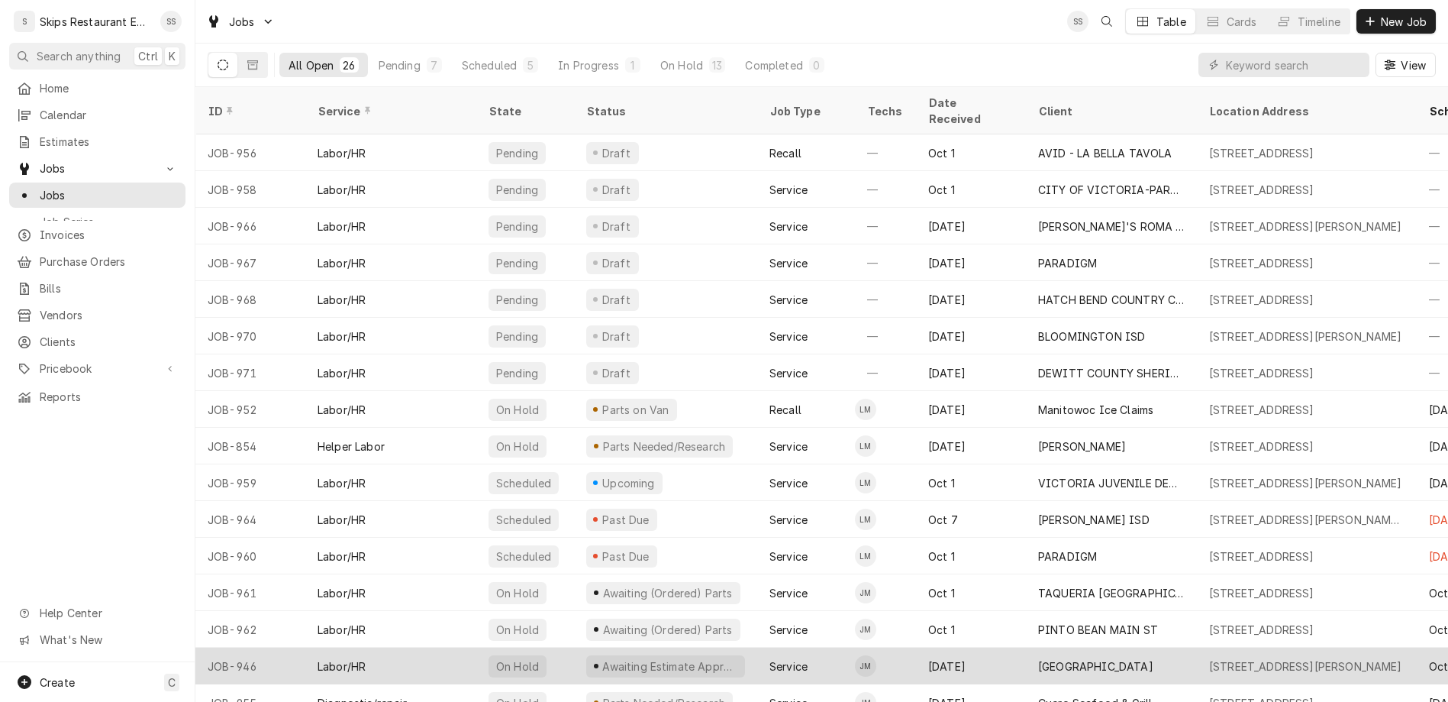
click at [621, 658] on div "Awaiting Estimate Approval" at bounding box center [670, 666] width 138 height 16
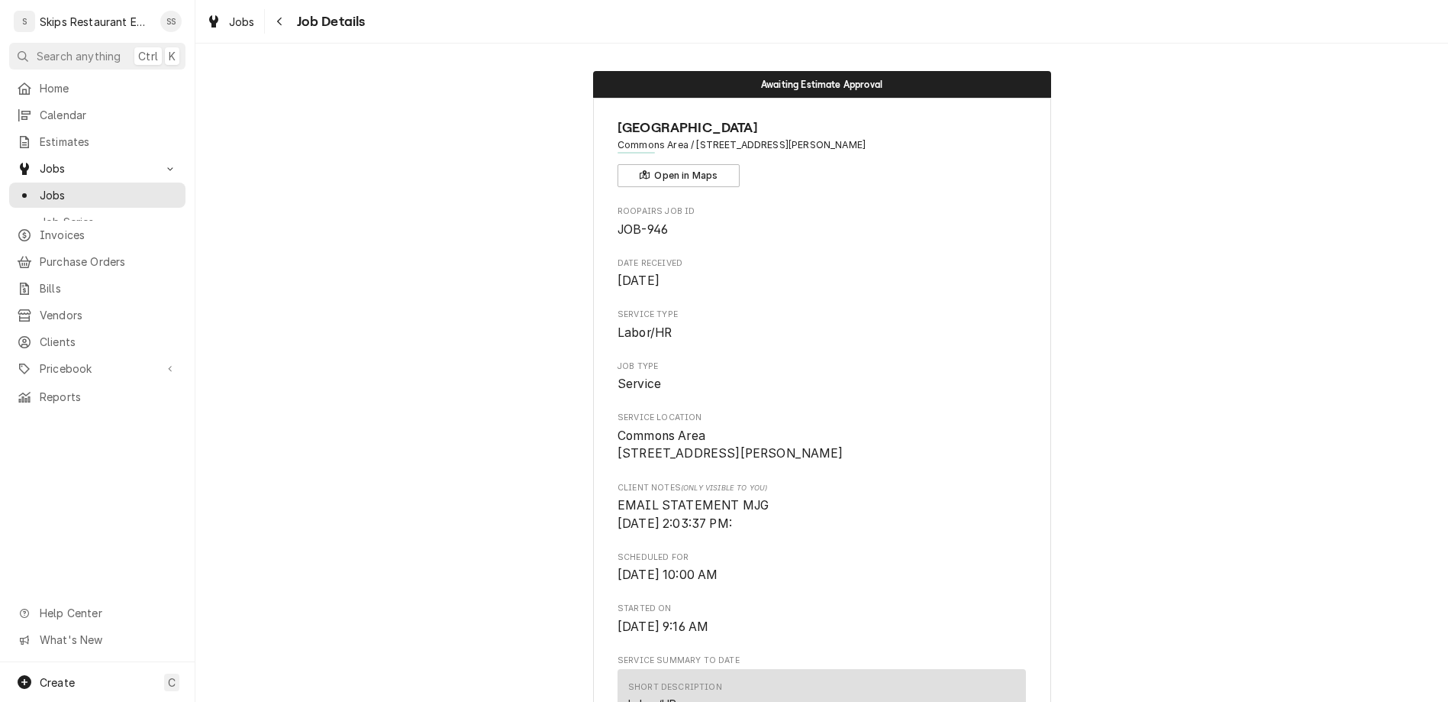
scroll to position [179, 0]
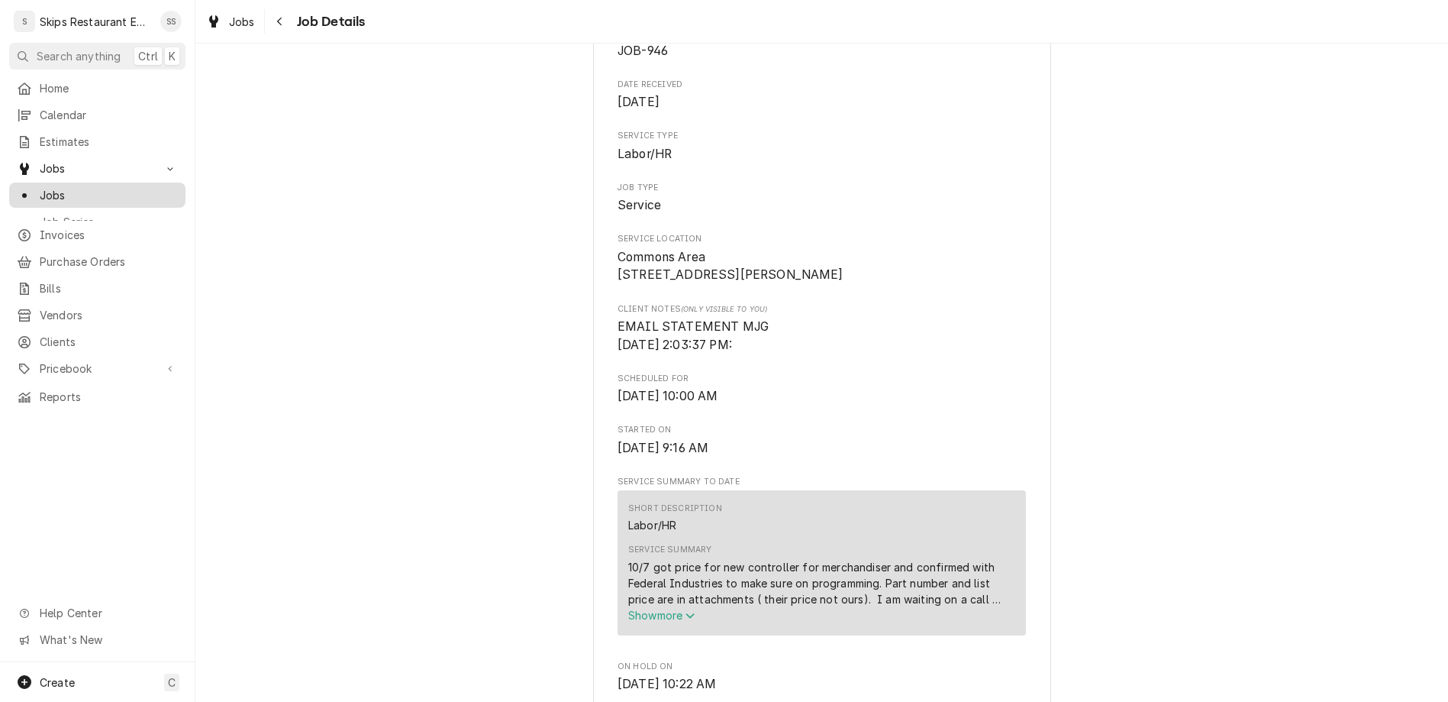
click at [51, 187] on span "Jobs" at bounding box center [109, 195] width 138 height 16
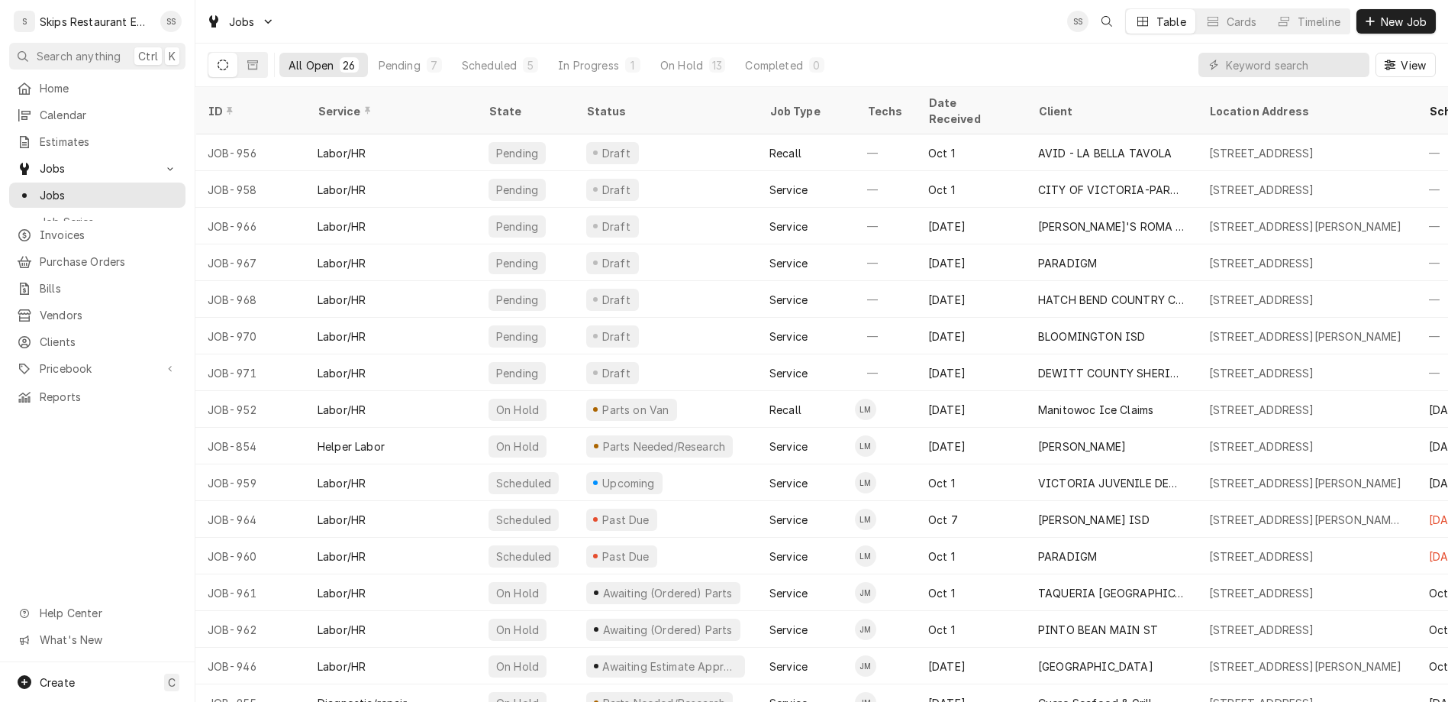
click at [838, 21] on div "Jobs SS Table Cards Timeline New Job" at bounding box center [821, 21] width 1253 height 43
